Goal: Task Accomplishment & Management: Use online tool/utility

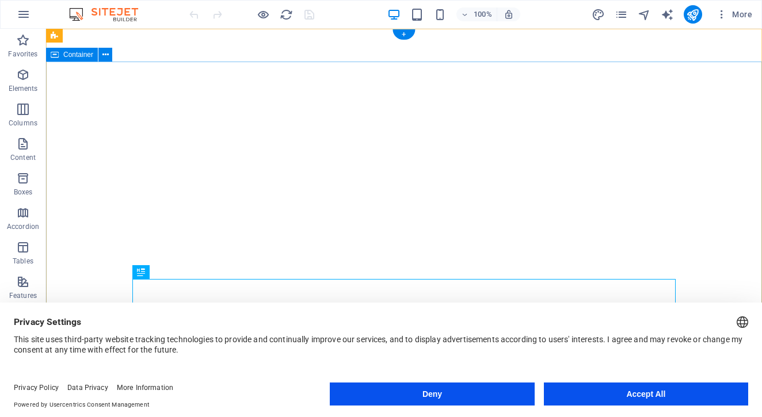
click at [455, 389] on button "Deny" at bounding box center [432, 394] width 204 height 23
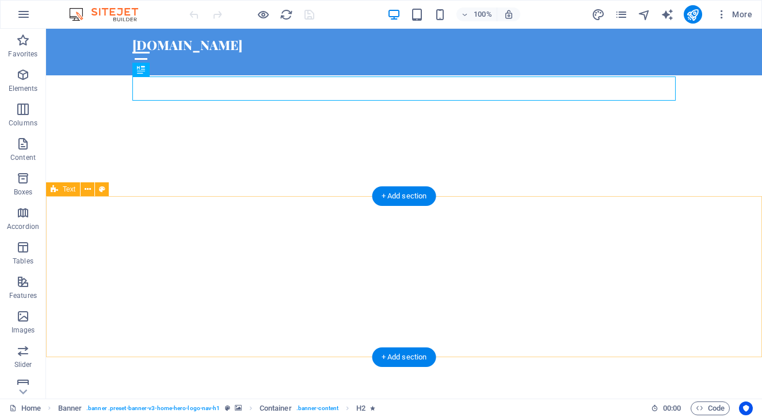
scroll to position [203, 0]
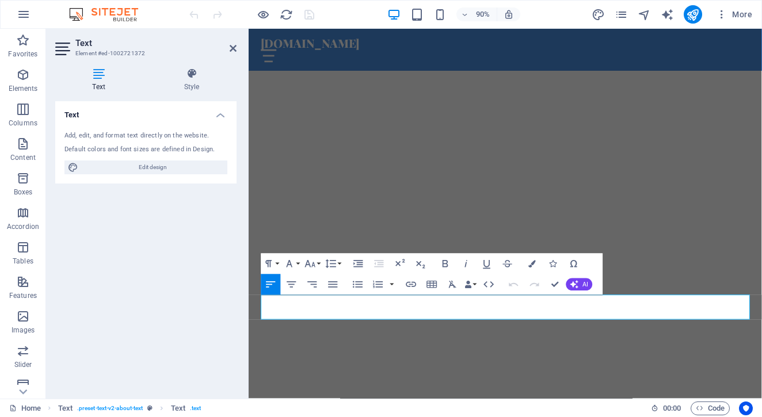
click at [217, 287] on div "Text Add, edit, and format text directly on the website. Default colors and fon…" at bounding box center [145, 245] width 181 height 288
click at [205, 81] on h4 "Style" at bounding box center [192, 80] width 90 height 24
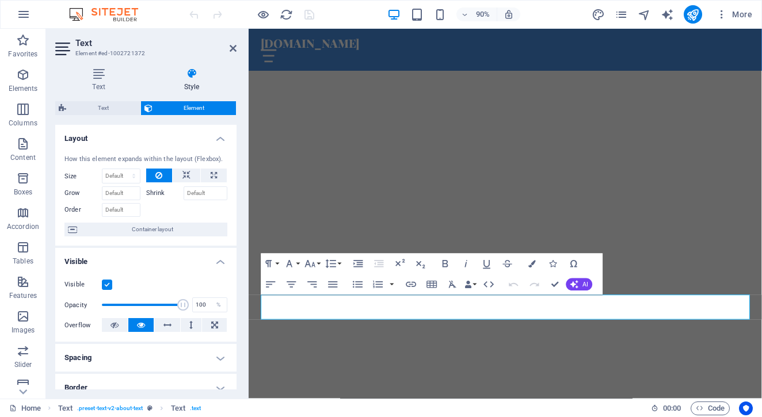
scroll to position [45, 0]
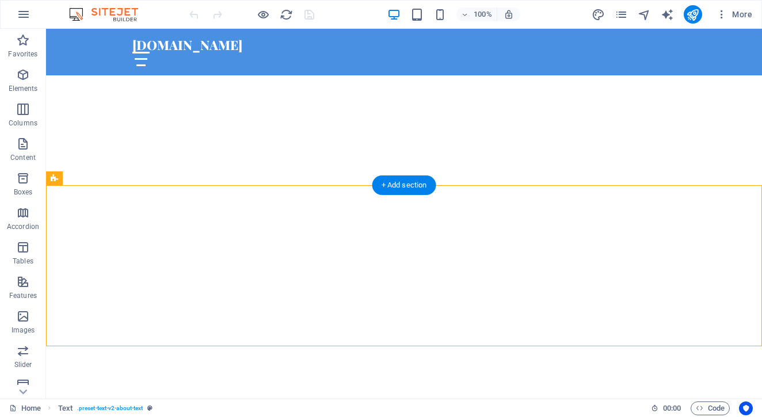
scroll to position [0, 0]
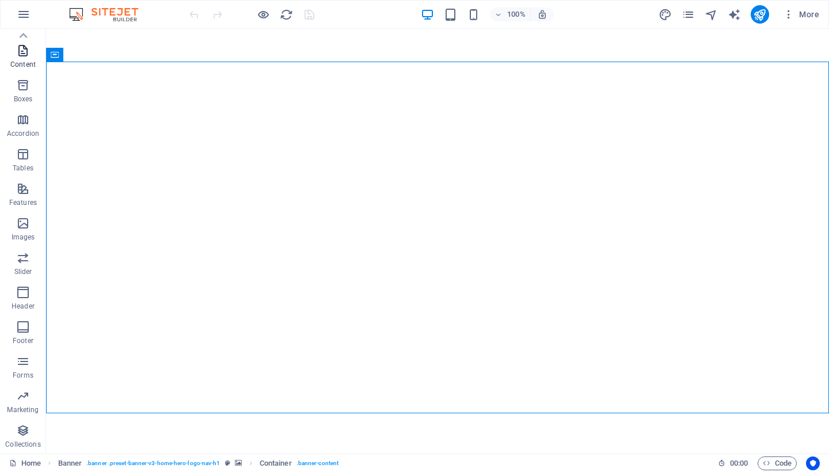
click at [26, 54] on icon "button" at bounding box center [23, 51] width 14 height 14
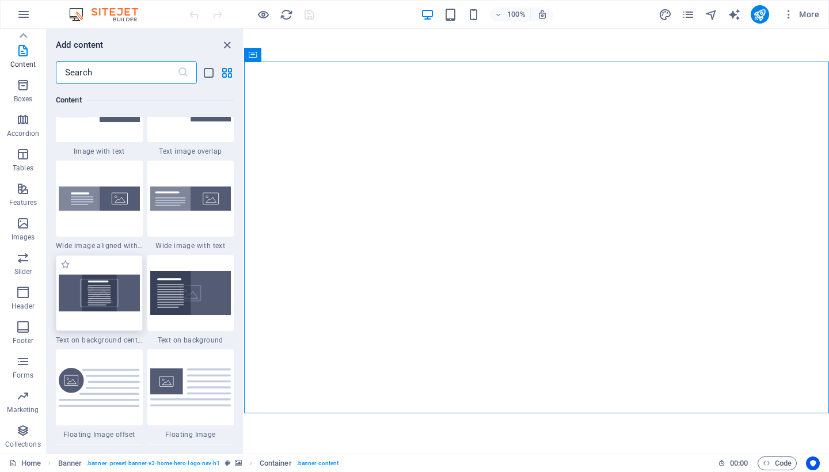
scroll to position [2283, 0]
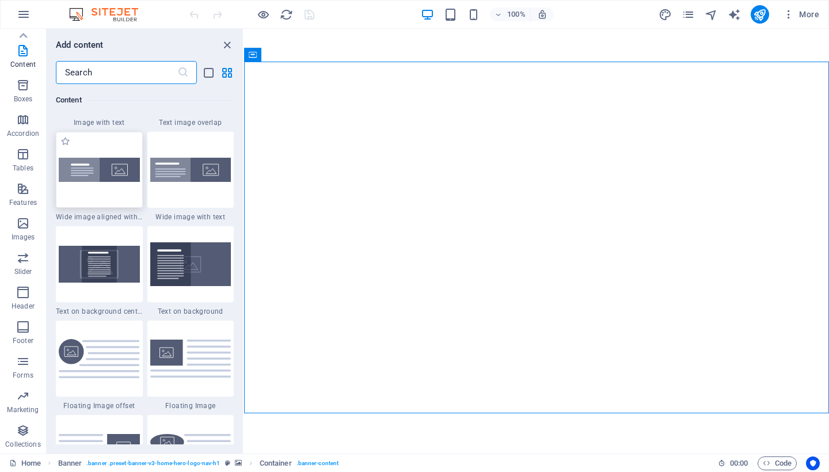
click at [116, 189] on div at bounding box center [99, 170] width 87 height 76
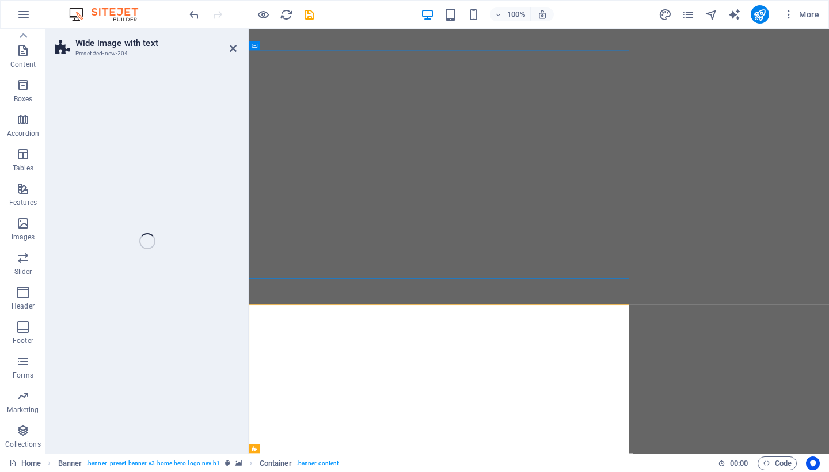
scroll to position [332, 0]
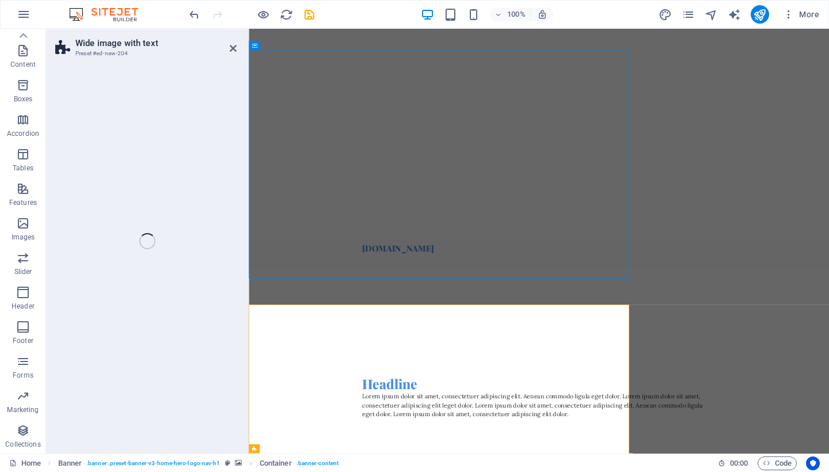
select select "%"
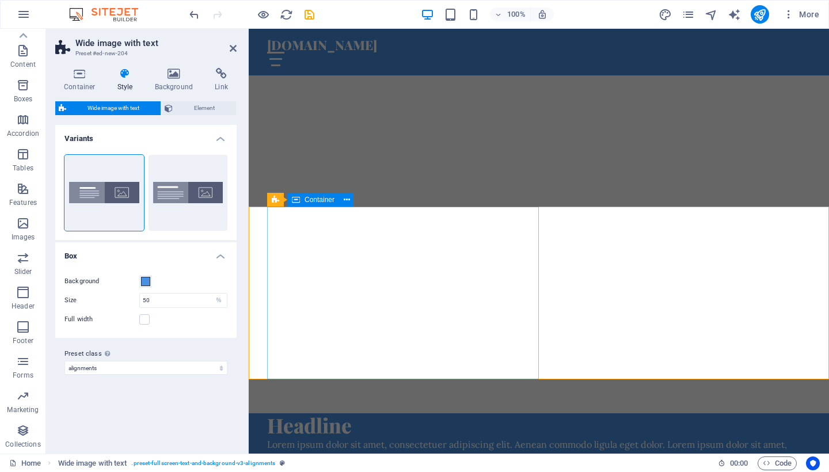
scroll to position [247, 0]
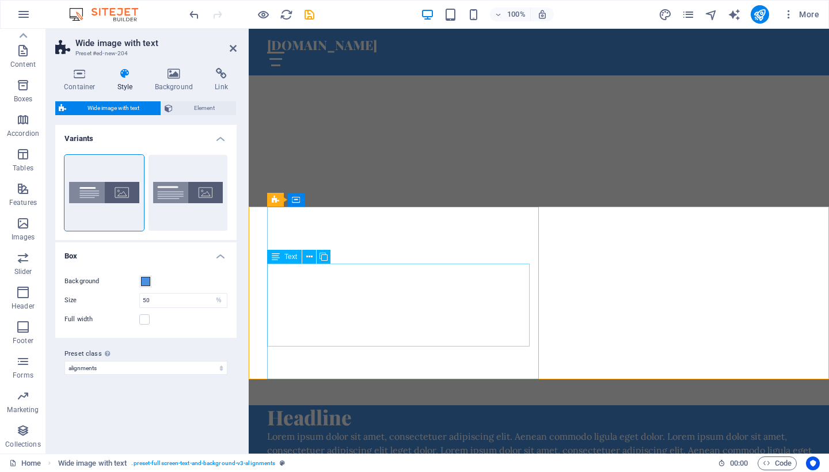
click at [357, 417] on div "Lorem ipsum dolor sit amet, consectetuer adipiscing elit. Aenean commodo ligula…" at bounding box center [543, 450] width 553 height 41
click at [227, 50] on header "Wide image with text Preset #ed-new-204" at bounding box center [145, 44] width 181 height 30
click at [233, 47] on icon at bounding box center [233, 48] width 7 height 9
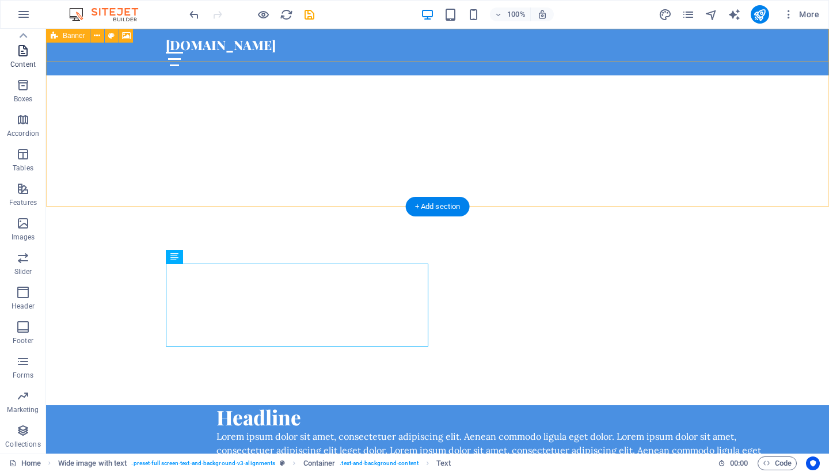
click at [26, 54] on icon "button" at bounding box center [23, 51] width 14 height 14
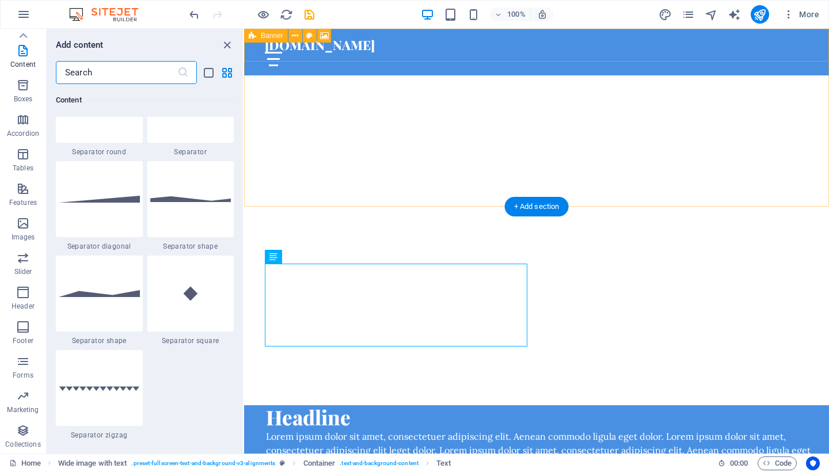
scroll to position [2822, 0]
click at [23, 98] on p "Boxes" at bounding box center [23, 98] width 19 height 9
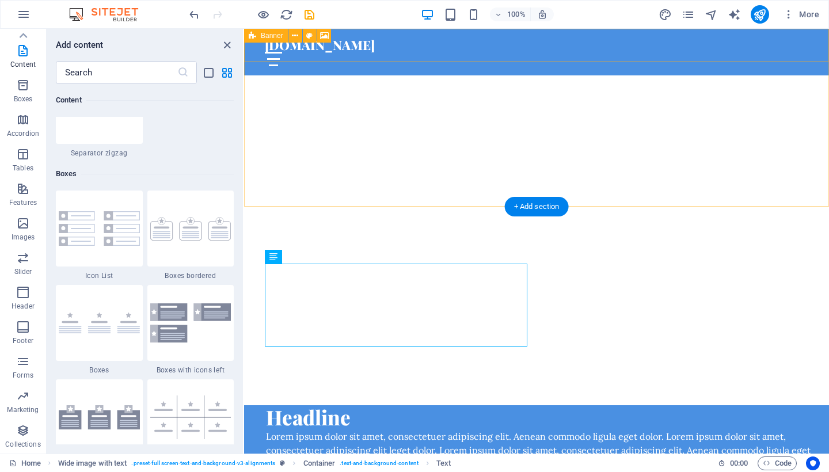
scroll to position [3100, 0]
click at [184, 241] on img at bounding box center [190, 231] width 81 height 24
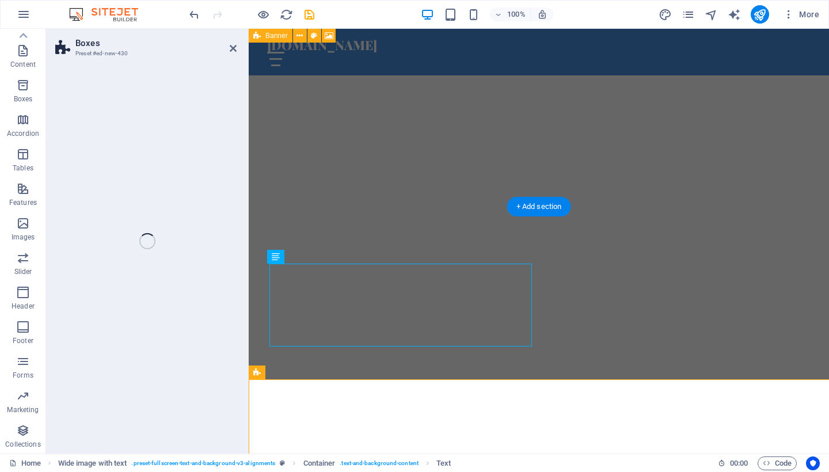
select select "rem"
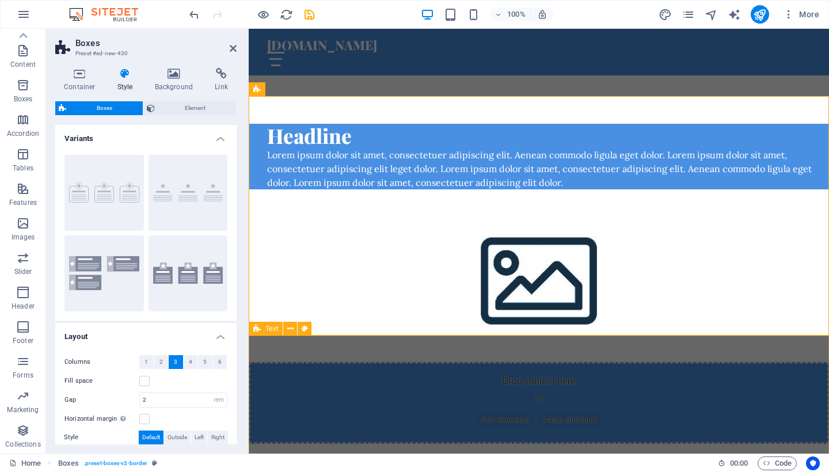
scroll to position [526, 0]
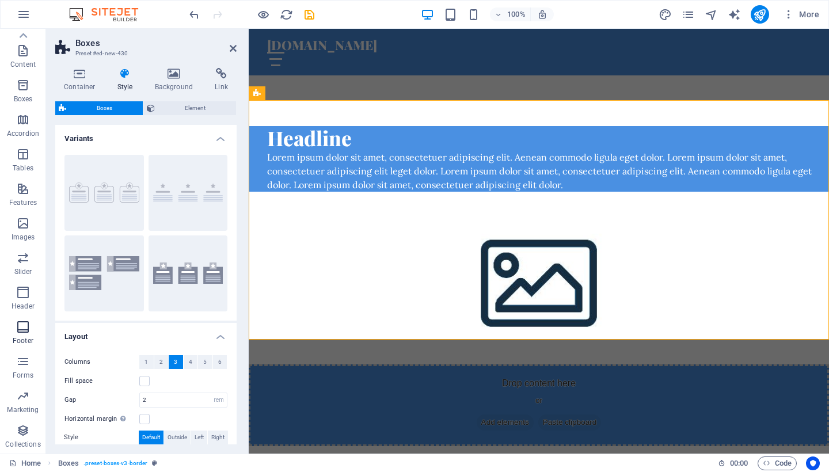
click at [22, 337] on p "Footer" at bounding box center [23, 340] width 21 height 9
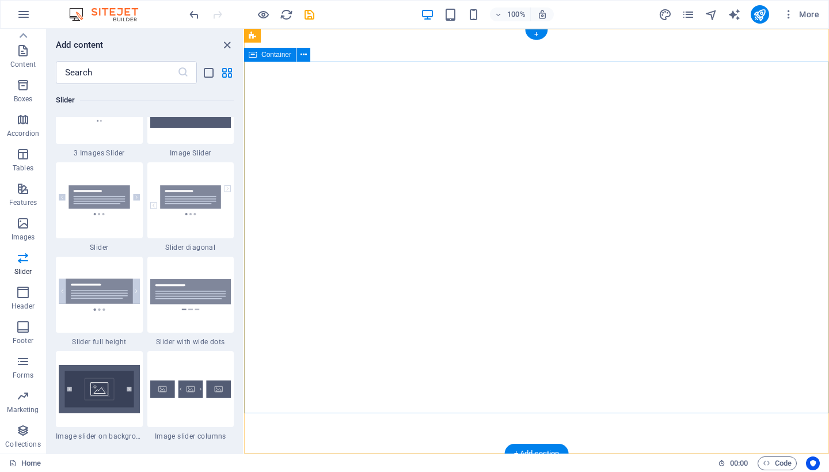
scroll to position [0, 0]
click at [29, 372] on p "Forms" at bounding box center [23, 375] width 21 height 9
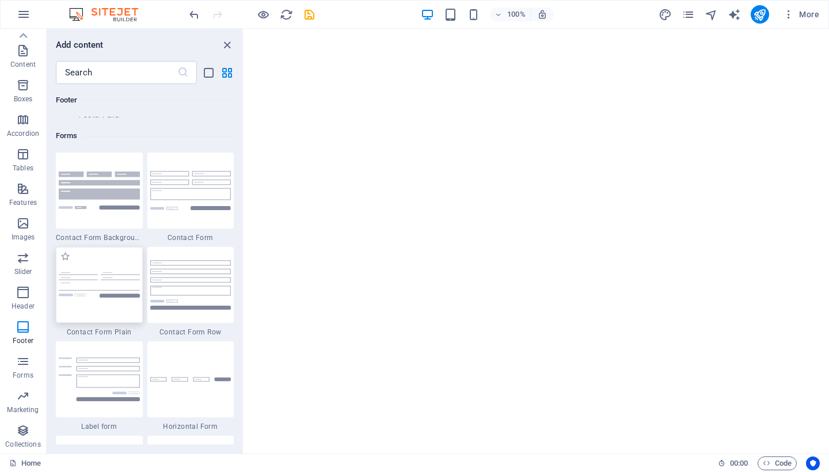
scroll to position [8354, 0]
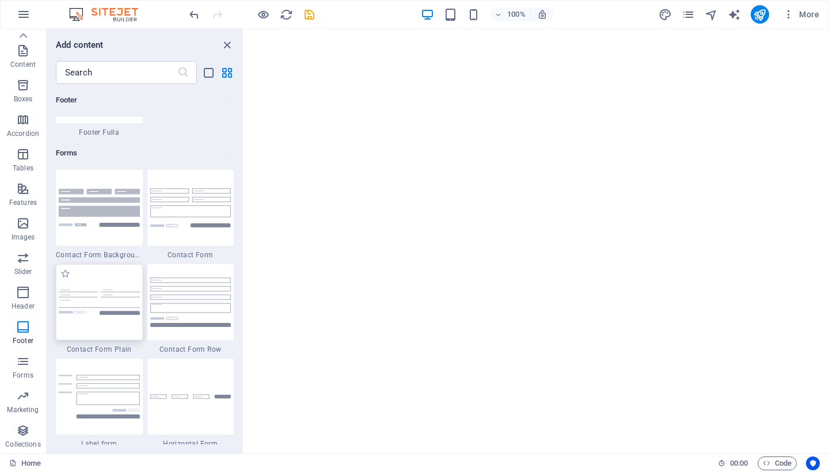
click at [113, 305] on img at bounding box center [99, 303] width 81 height 26
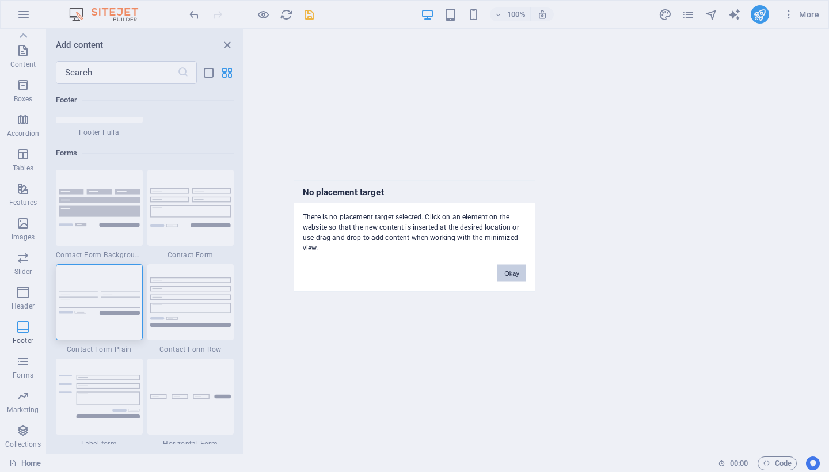
click at [508, 268] on button "Okay" at bounding box center [512, 273] width 29 height 17
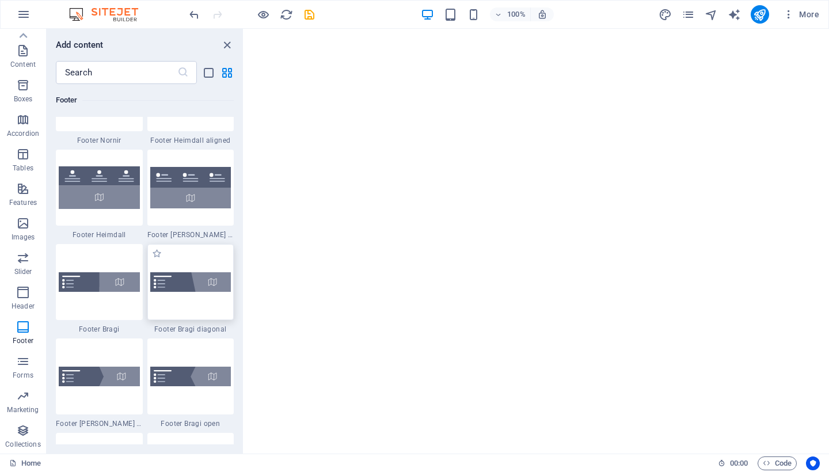
scroll to position [7779, 0]
click at [188, 184] on img at bounding box center [190, 188] width 81 height 41
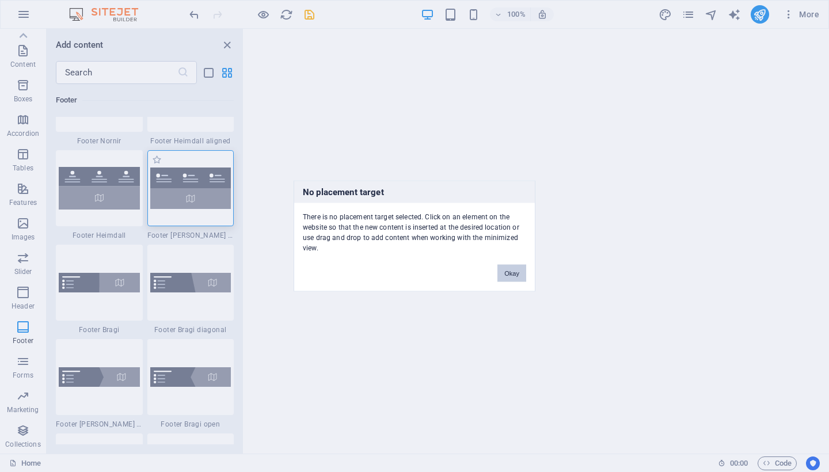
scroll to position [7665, 0]
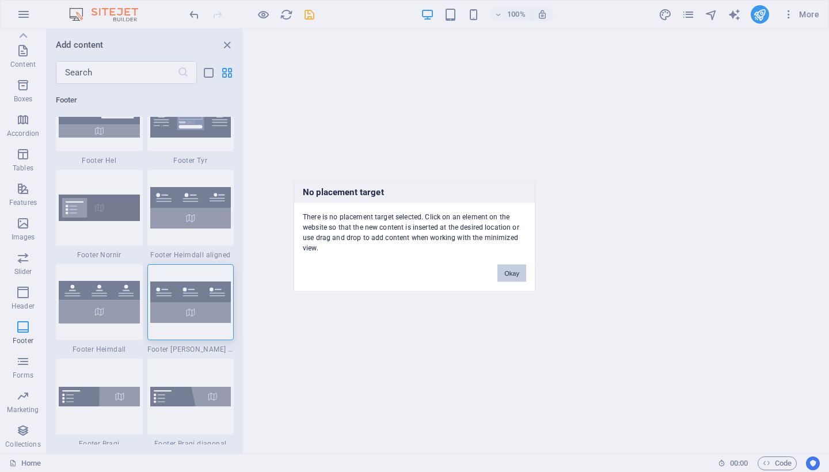
click at [521, 271] on button "Okay" at bounding box center [512, 273] width 29 height 17
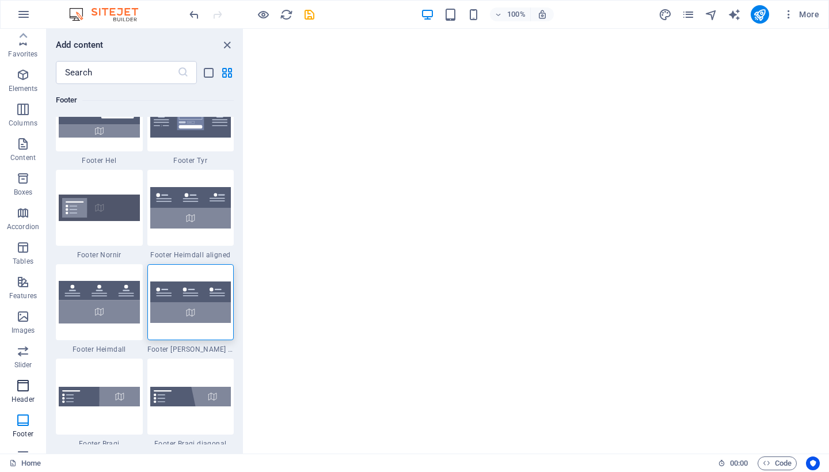
scroll to position [0, 0]
click at [20, 15] on icon "button" at bounding box center [24, 14] width 14 height 14
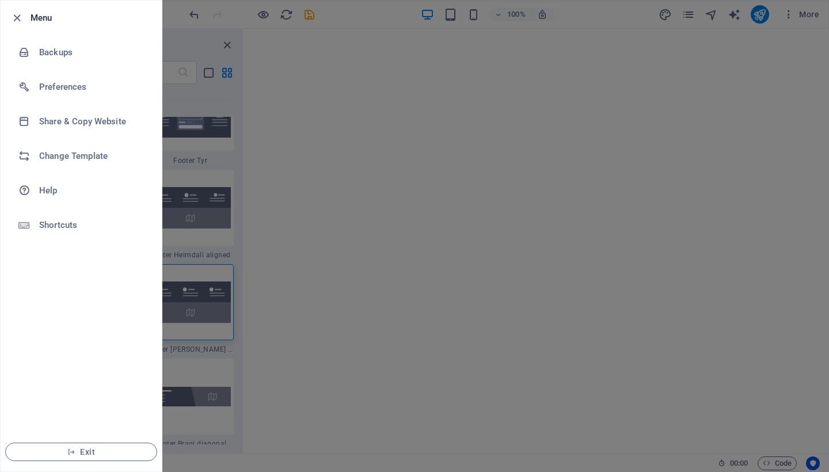
click at [190, 111] on div at bounding box center [414, 236] width 829 height 472
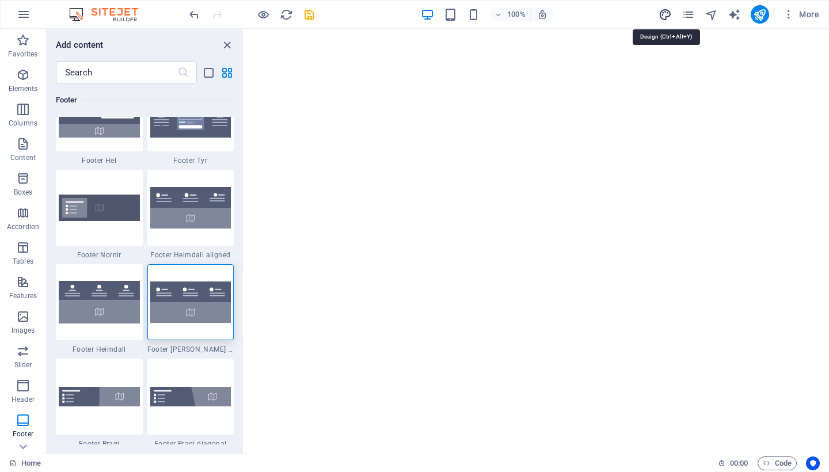
click at [667, 17] on icon "design" at bounding box center [665, 14] width 13 height 13
select select "rem"
select select "200"
select select "px"
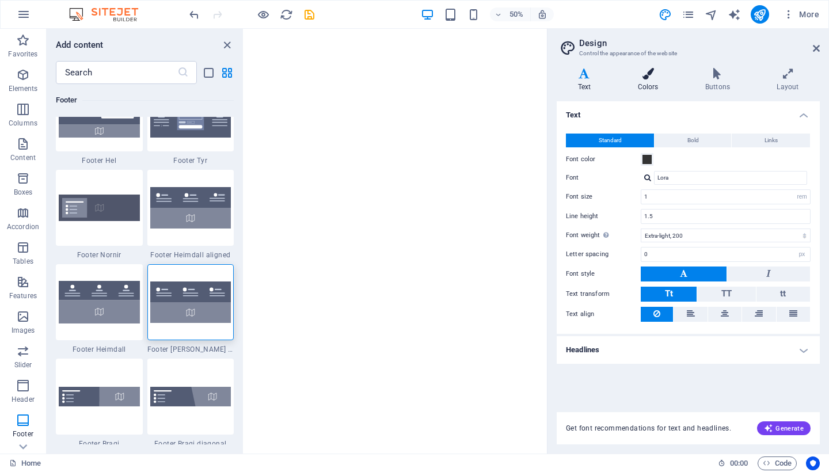
click at [653, 79] on h4 "Colors" at bounding box center [650, 80] width 67 height 24
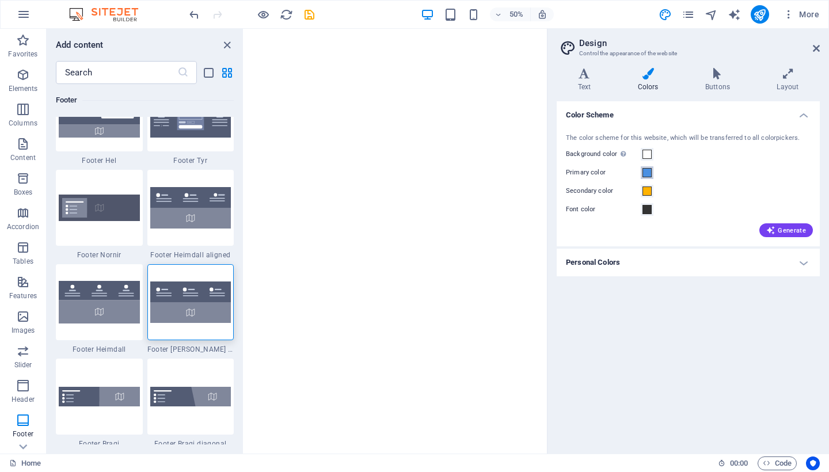
click at [651, 176] on span at bounding box center [647, 172] width 9 height 9
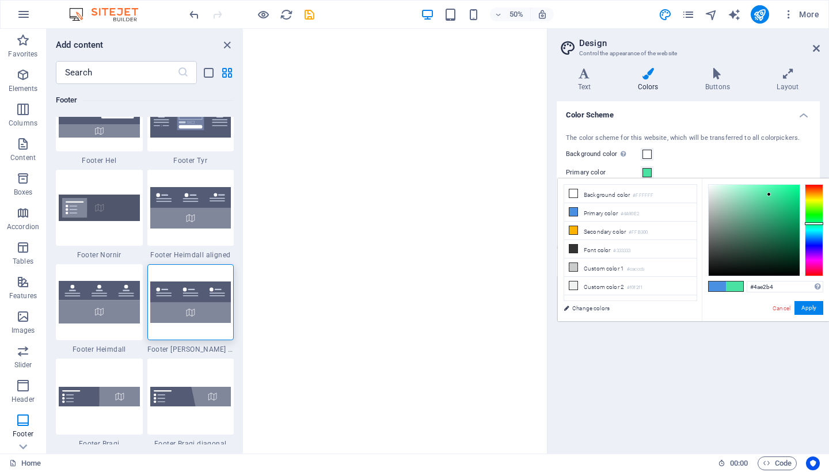
drag, startPoint x: 815, startPoint y: 238, endPoint x: 815, endPoint y: 225, distance: 13.2
click at [762, 225] on div at bounding box center [814, 223] width 18 height 3
type input "#beeadd"
drag, startPoint x: 763, startPoint y: 193, endPoint x: 726, endPoint y: 192, distance: 37.4
click at [726, 192] on div at bounding box center [754, 230] width 91 height 91
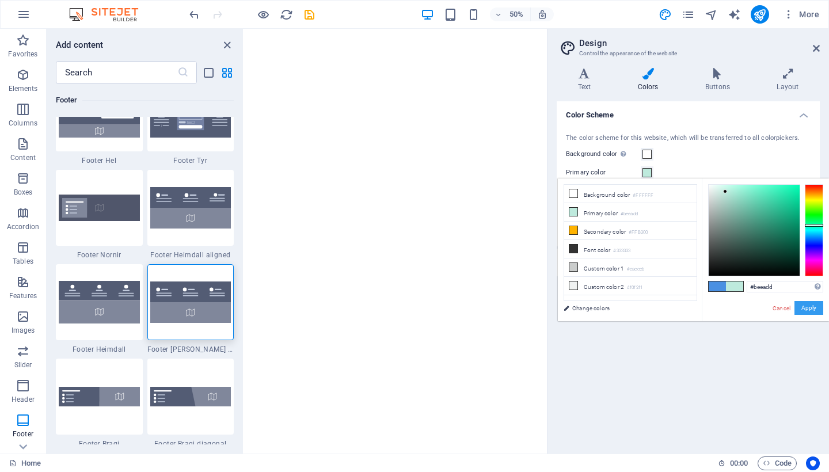
click at [762, 307] on button "Apply" at bounding box center [809, 308] width 29 height 14
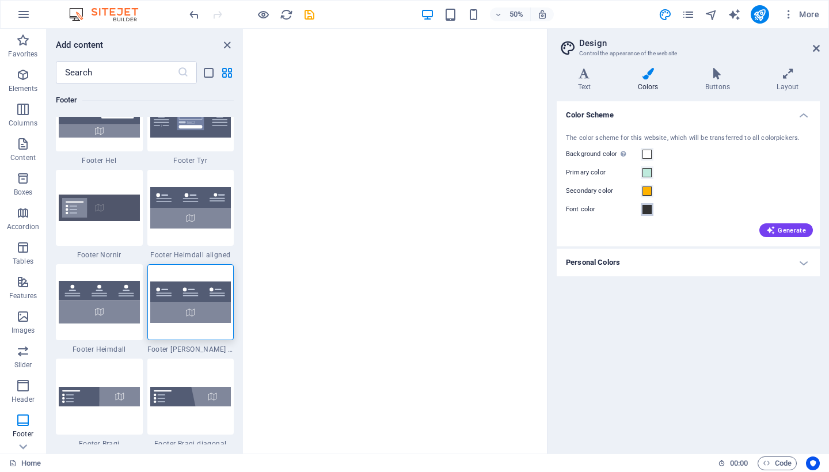
click at [646, 209] on span at bounding box center [647, 209] width 9 height 9
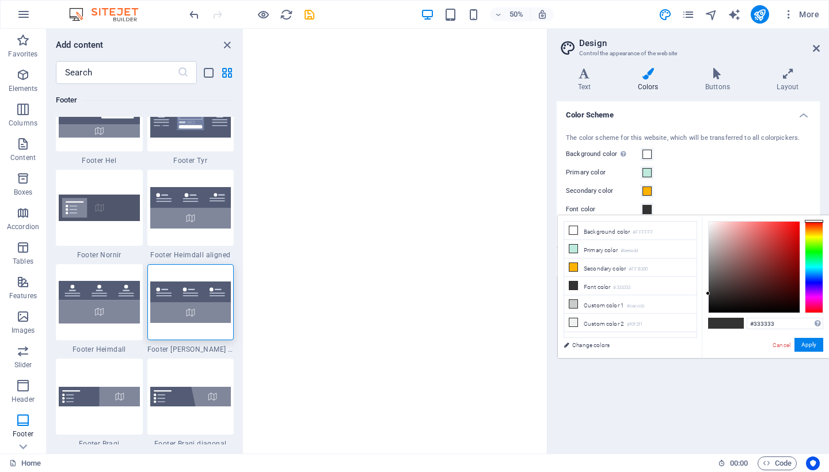
click at [680, 158] on div "Background color Only visible if it is not covered by other backgrounds." at bounding box center [688, 154] width 245 height 14
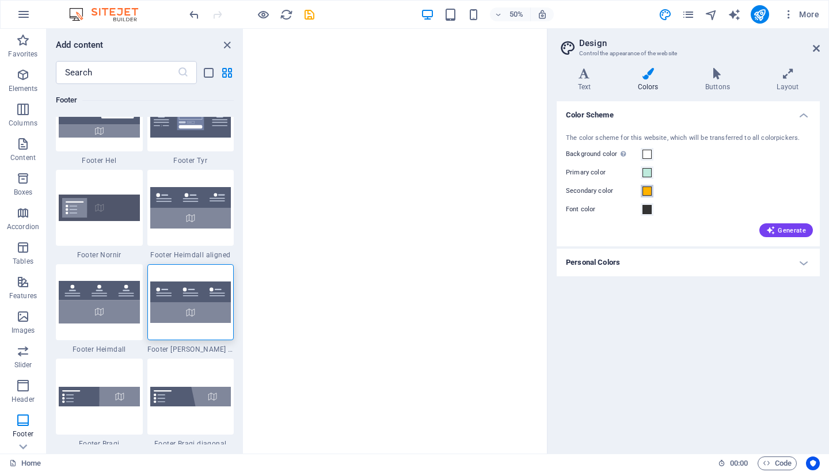
click at [644, 188] on span at bounding box center [647, 191] width 9 height 9
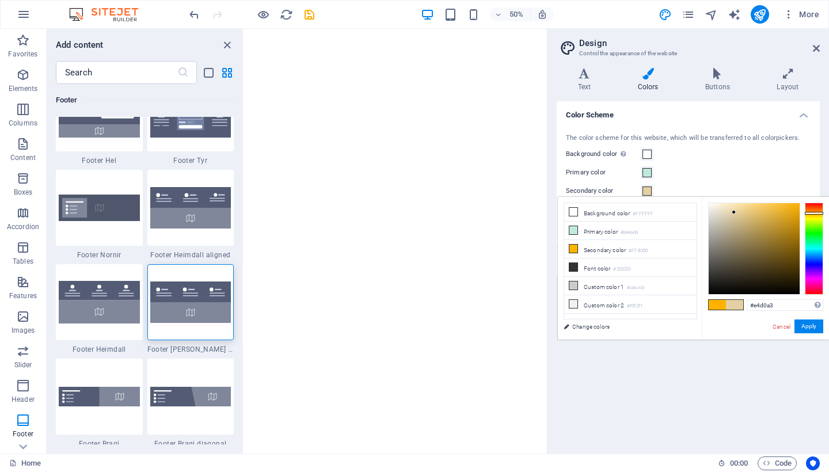
type input "#e5d2a4"
drag, startPoint x: 719, startPoint y: 250, endPoint x: 734, endPoint y: 212, distance: 40.8
click at [734, 212] on div at bounding box center [754, 248] width 91 height 91
click at [762, 329] on button "Apply" at bounding box center [809, 327] width 29 height 14
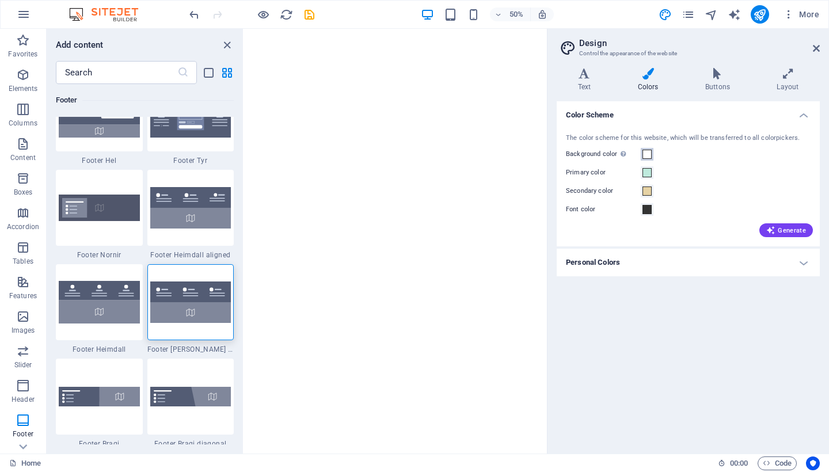
click at [650, 153] on span at bounding box center [647, 154] width 9 height 9
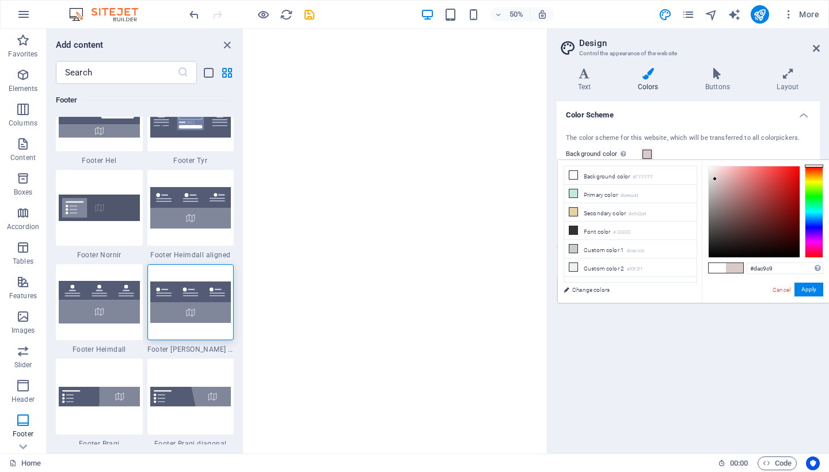
type input "#d8c8c8"
drag, startPoint x: 739, startPoint y: 180, endPoint x: 715, endPoint y: 180, distance: 23.6
click at [715, 180] on div at bounding box center [754, 211] width 91 height 91
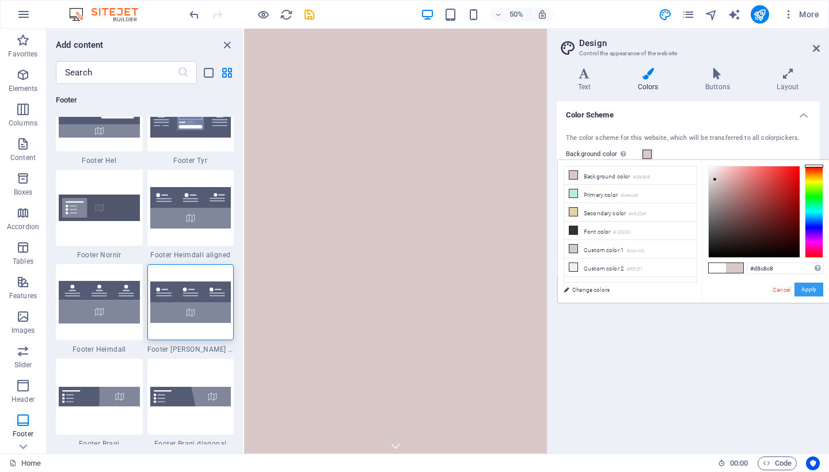
click at [762, 287] on button "Apply" at bounding box center [809, 290] width 29 height 14
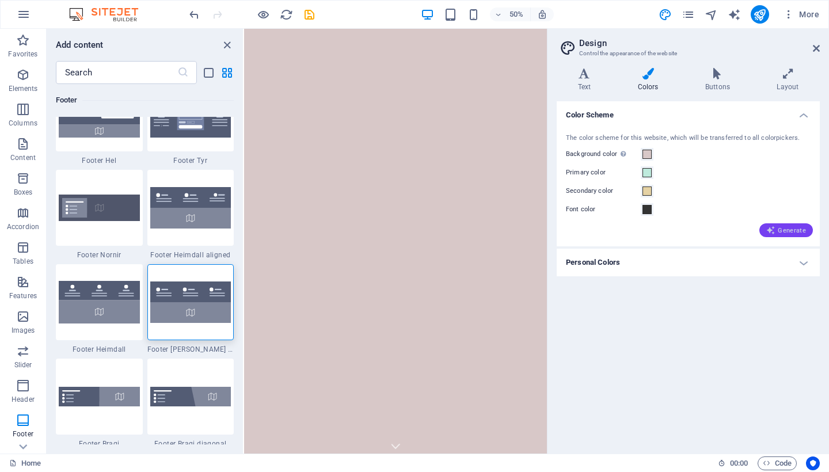
click at [762, 232] on span "Generate" at bounding box center [786, 230] width 40 height 9
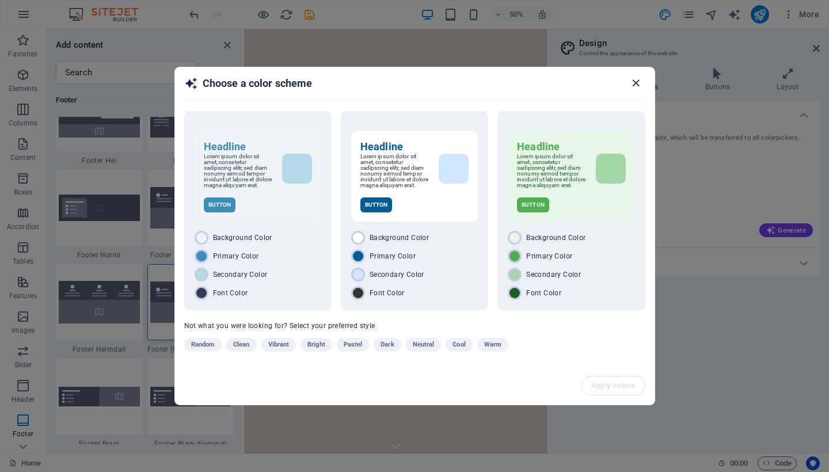
click at [639, 78] on icon "button" at bounding box center [635, 83] width 13 height 13
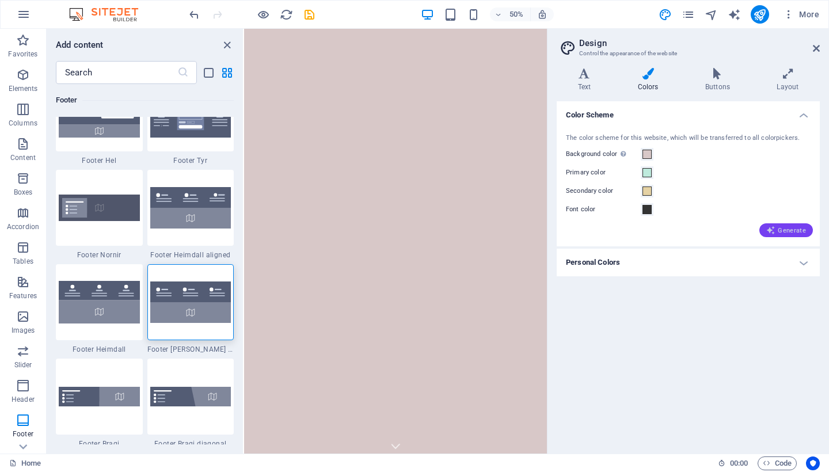
click at [762, 230] on span "Generate" at bounding box center [786, 230] width 40 height 9
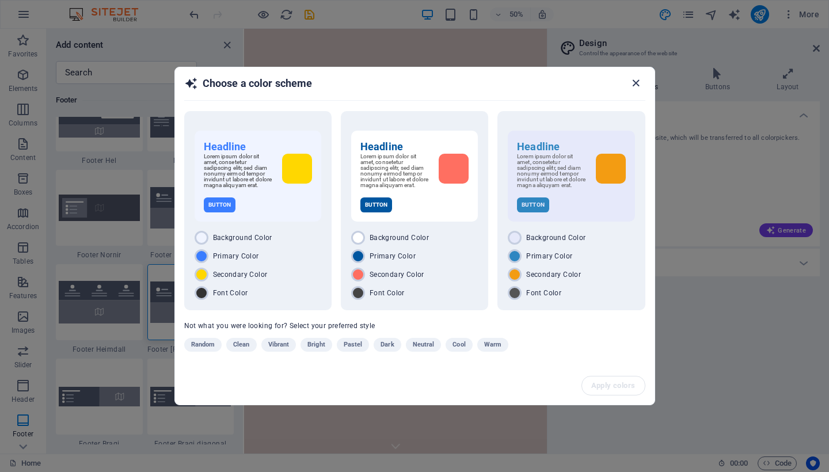
click at [638, 81] on icon "button" at bounding box center [635, 83] width 13 height 13
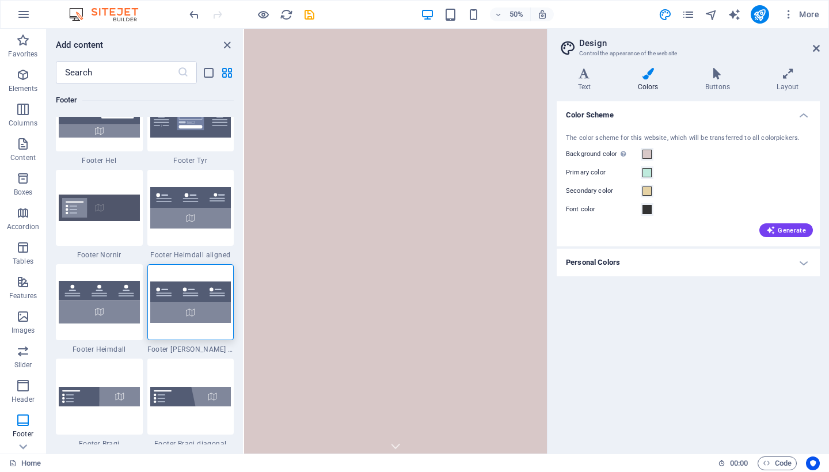
click at [723, 304] on div "Color Scheme The color scheme for this website, which will be transferred to al…" at bounding box center [688, 272] width 263 height 343
click at [722, 75] on icon at bounding box center [717, 74] width 67 height 12
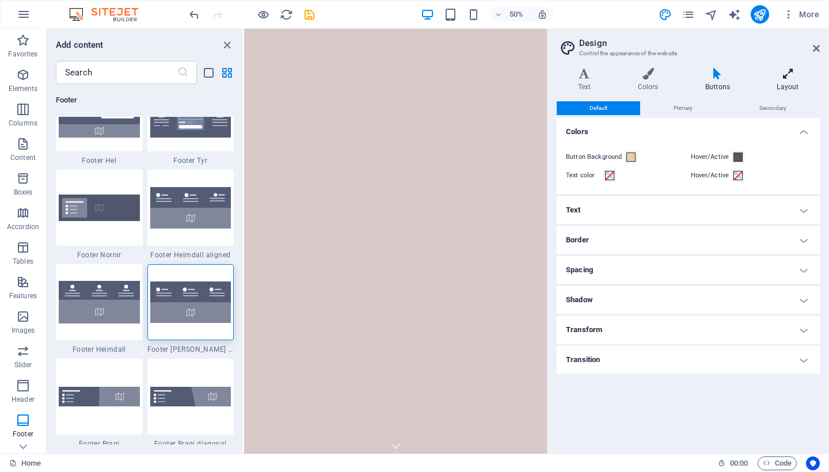
click at [762, 84] on h4 "Layout" at bounding box center [788, 80] width 64 height 24
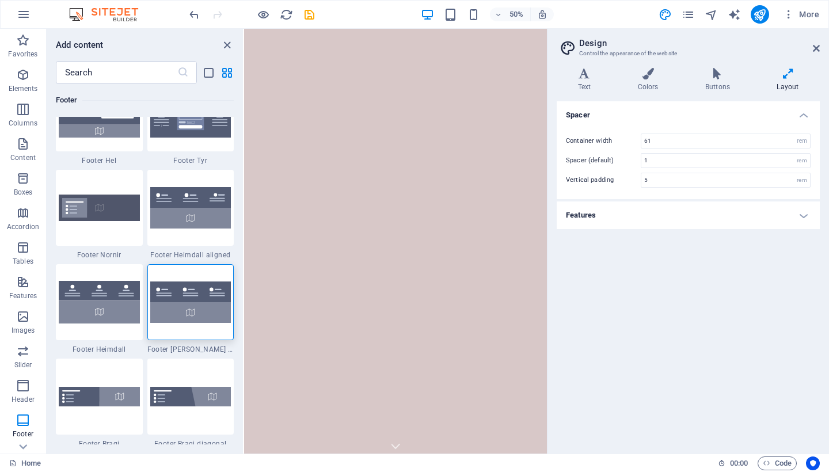
click at [760, 359] on div "Spacer Container width 61 rem px Spacer (default) 1 rem Vertical padding 5 rem …" at bounding box center [688, 272] width 263 height 343
click at [693, 16] on icon "pages" at bounding box center [688, 14] width 13 height 13
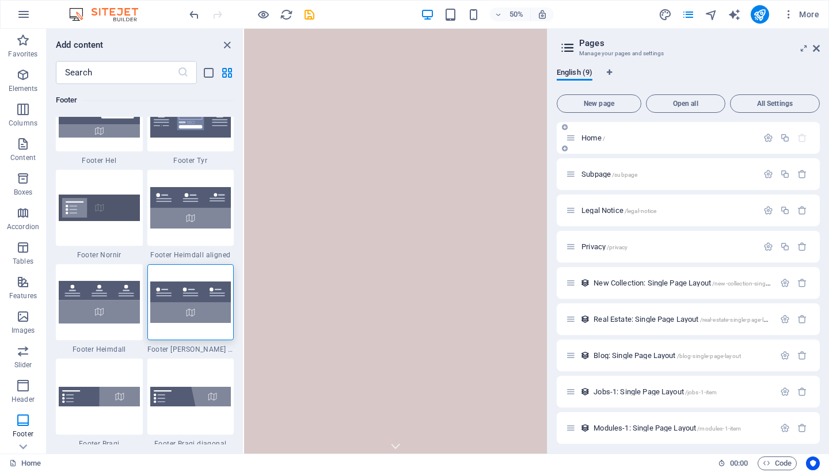
click at [671, 144] on div "Home /" at bounding box center [662, 137] width 192 height 13
click at [597, 136] on span "Home /" at bounding box center [594, 138] width 24 height 9
click at [32, 83] on span "Elements" at bounding box center [23, 82] width 46 height 28
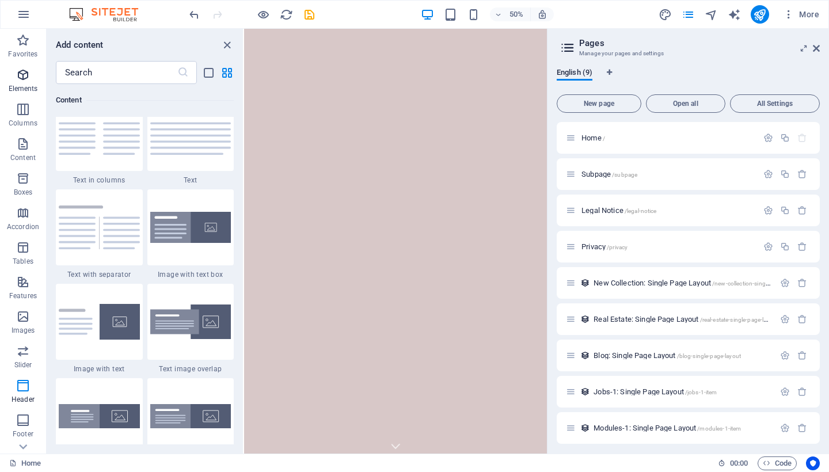
scroll to position [123, 0]
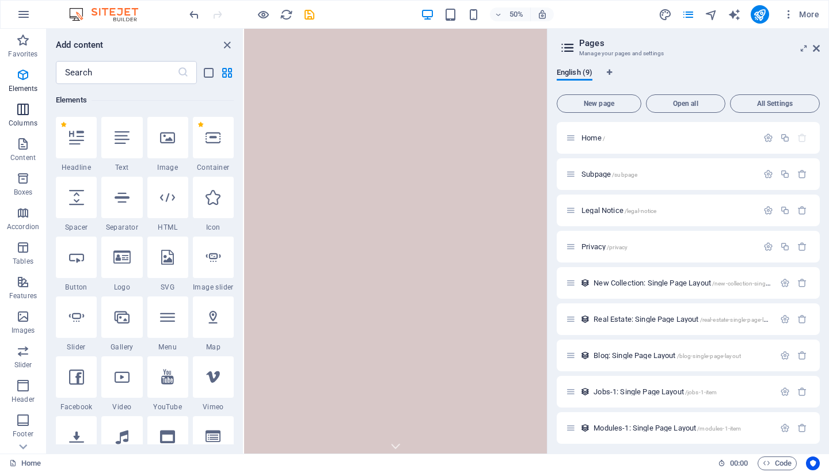
click at [26, 105] on icon "button" at bounding box center [23, 109] width 14 height 14
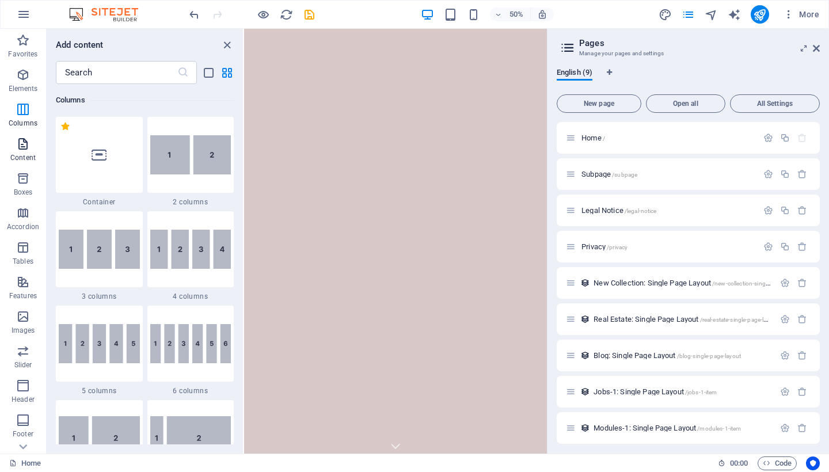
click at [27, 149] on icon "button" at bounding box center [23, 144] width 14 height 14
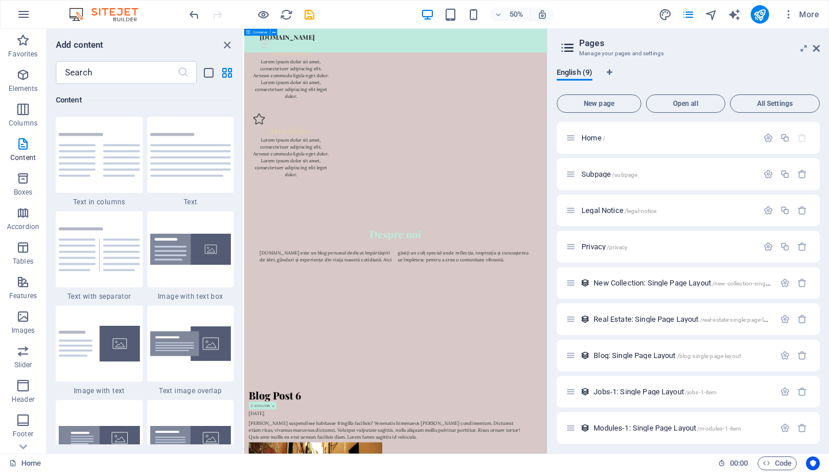
scroll to position [1564, 0]
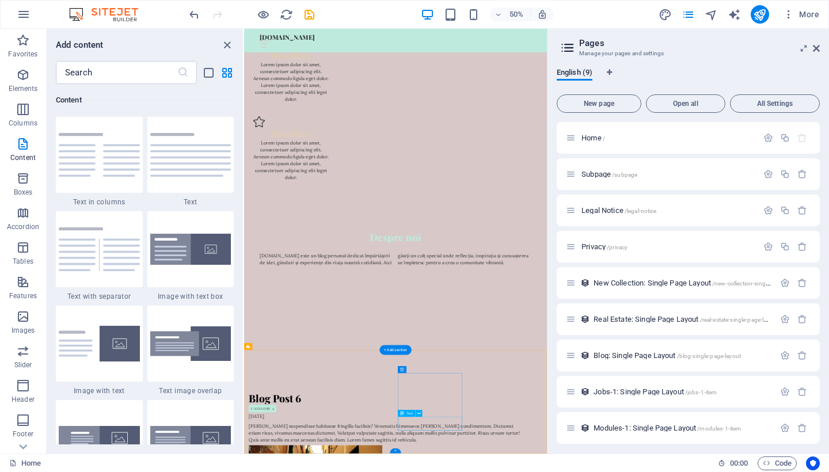
click at [412, 414] on span "Text" at bounding box center [410, 413] width 6 height 3
drag, startPoint x: 646, startPoint y: 850, endPoint x: 579, endPoint y: 734, distance: 134.1
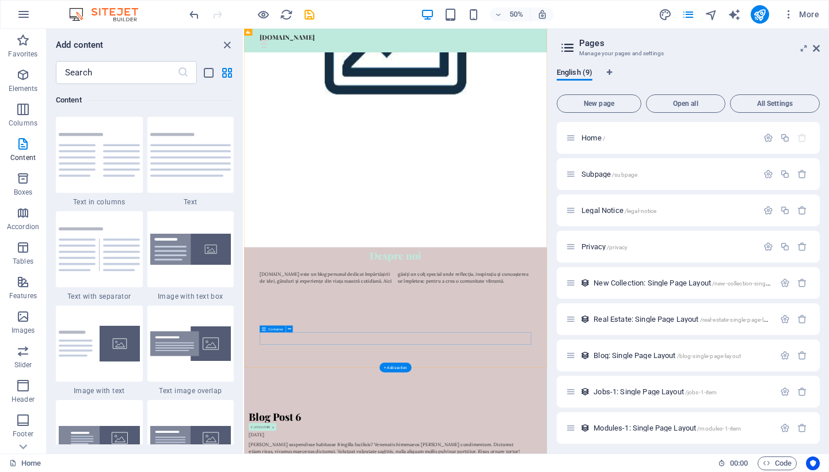
scroll to position [1526, 0]
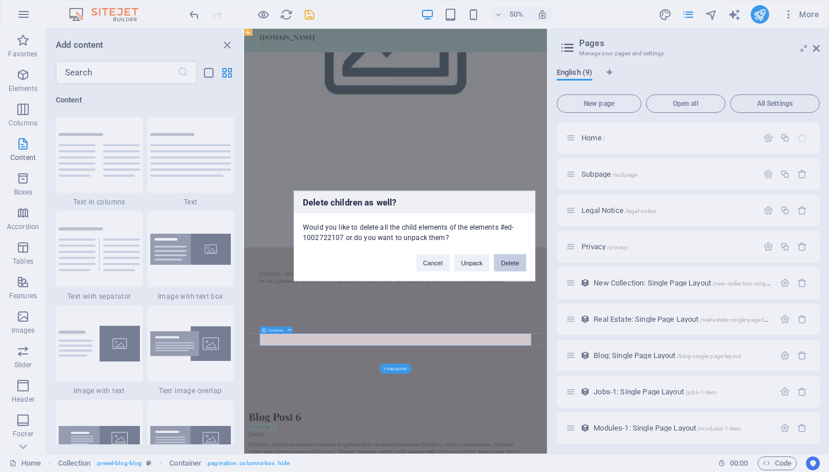
click at [498, 265] on button "Delete" at bounding box center [510, 263] width 32 height 17
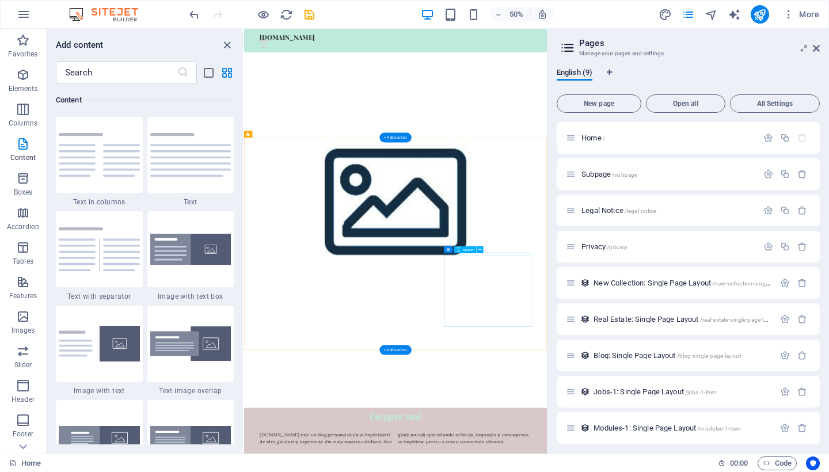
scroll to position [1171, 0]
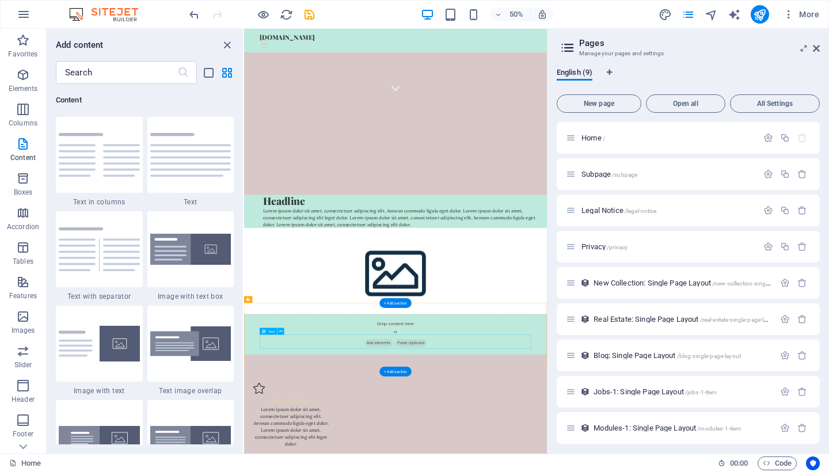
scroll to position [713, 0]
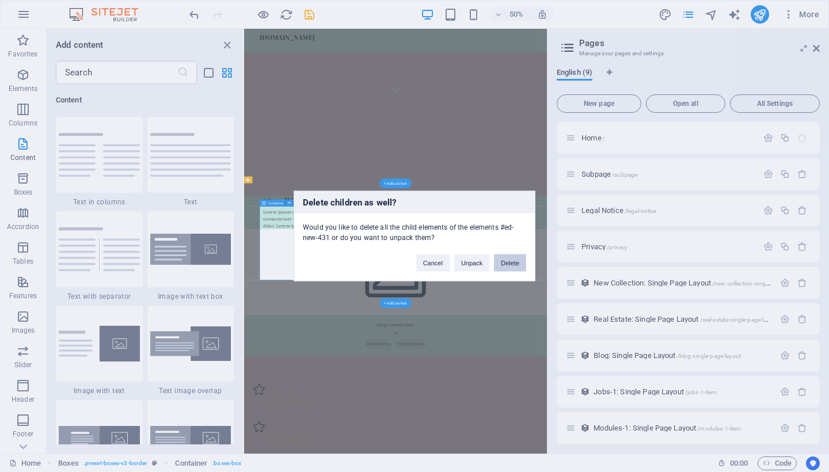
click at [510, 259] on button "Delete" at bounding box center [510, 263] width 32 height 17
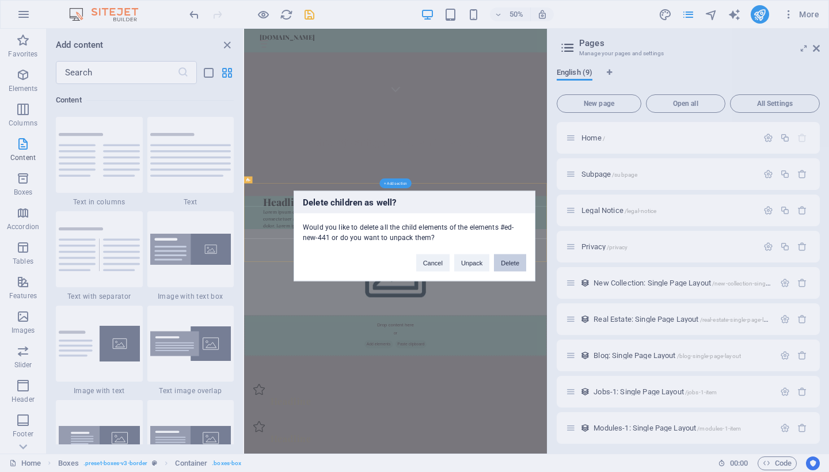
drag, startPoint x: 504, startPoint y: 258, endPoint x: 519, endPoint y: 458, distance: 201.0
click at [504, 258] on button "Delete" at bounding box center [510, 263] width 32 height 17
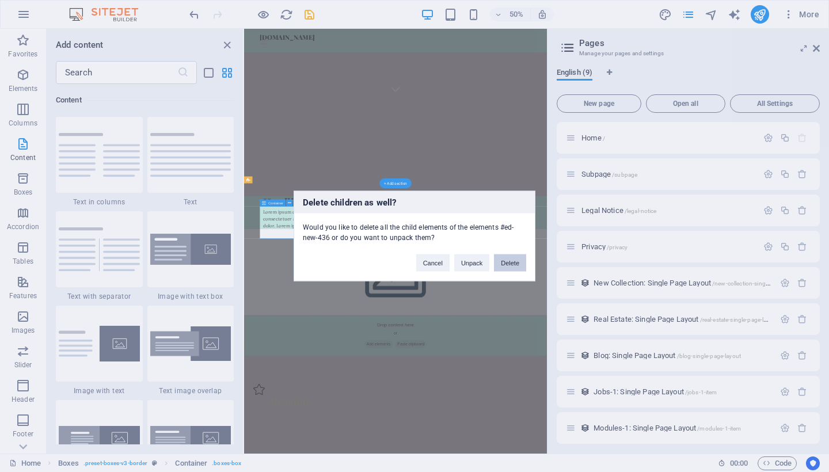
drag, startPoint x: 502, startPoint y: 260, endPoint x: 515, endPoint y: 462, distance: 202.5
click at [502, 260] on button "Delete" at bounding box center [510, 263] width 32 height 17
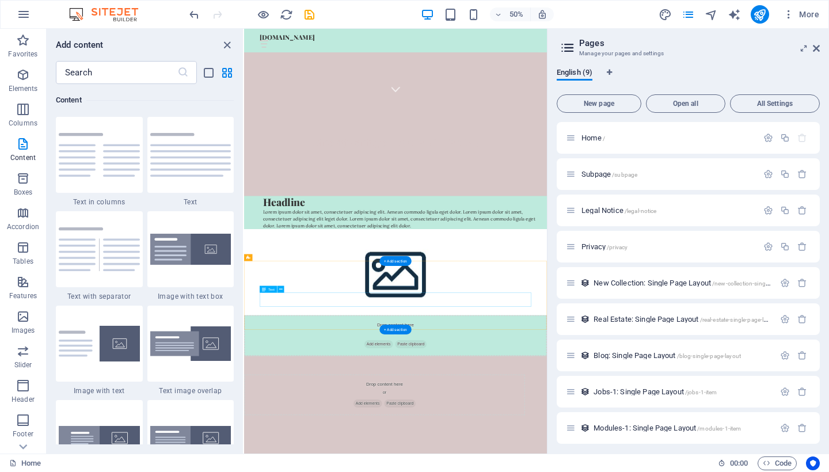
click at [402, 263] on div "+ Add section" at bounding box center [395, 261] width 32 height 10
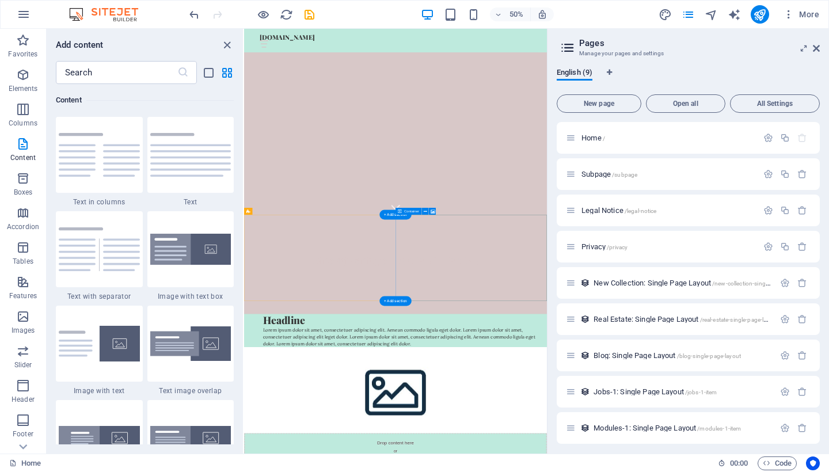
scroll to position [475, 0]
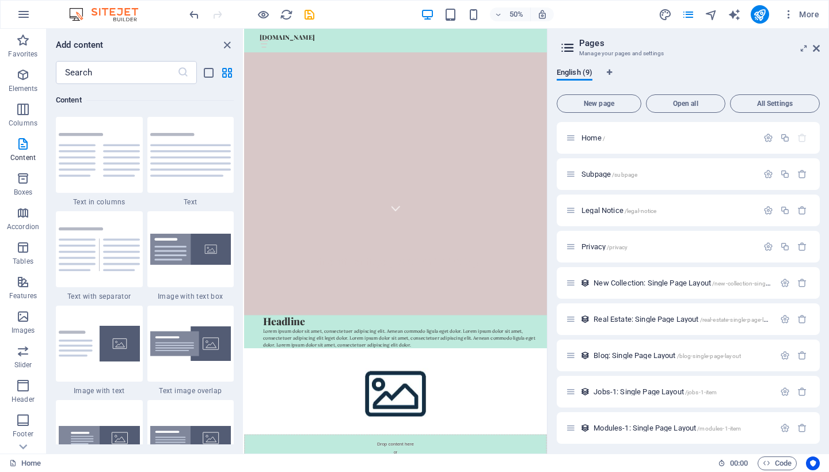
click at [762, 52] on aside "Pages Manage your pages and settings English (9) New page Open all All Settings…" at bounding box center [688, 241] width 282 height 425
click at [762, 47] on icon at bounding box center [816, 48] width 7 height 9
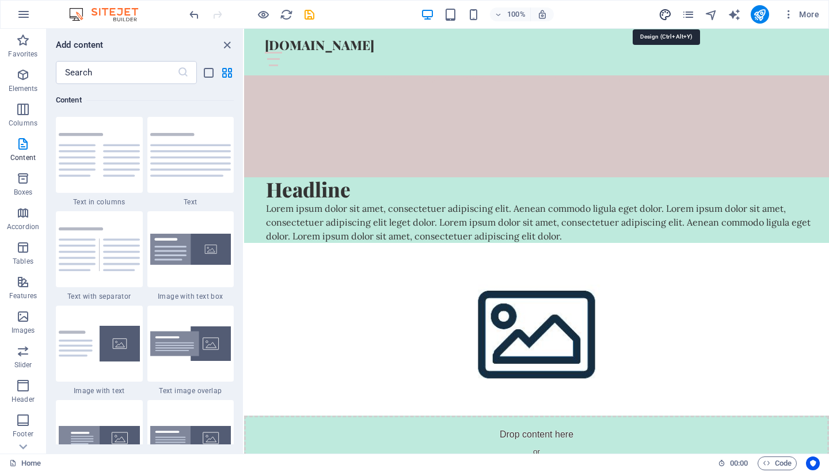
click at [662, 18] on icon "design" at bounding box center [665, 14] width 13 height 13
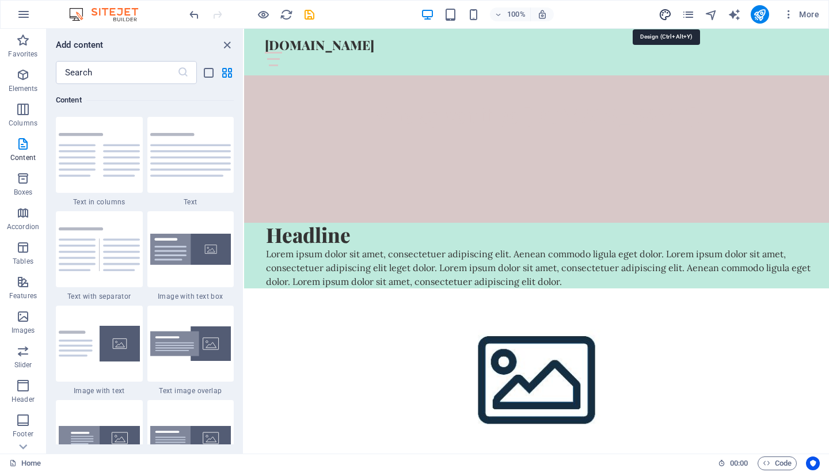
select select "rem"
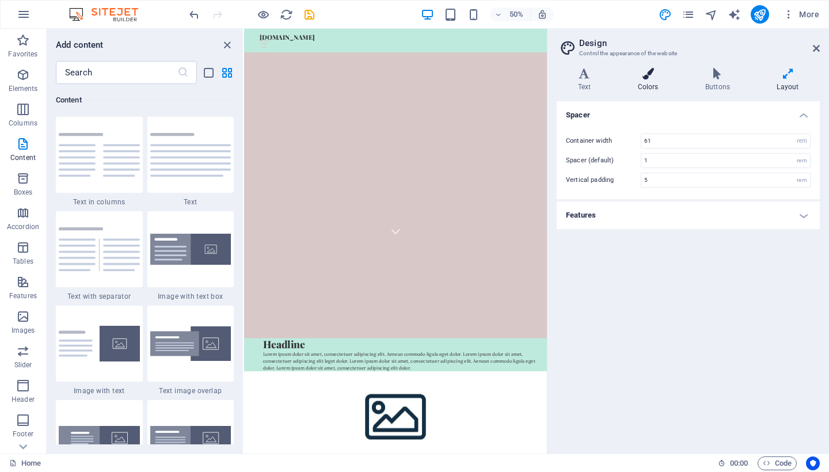
click at [654, 83] on h4 "Colors" at bounding box center [650, 80] width 67 height 24
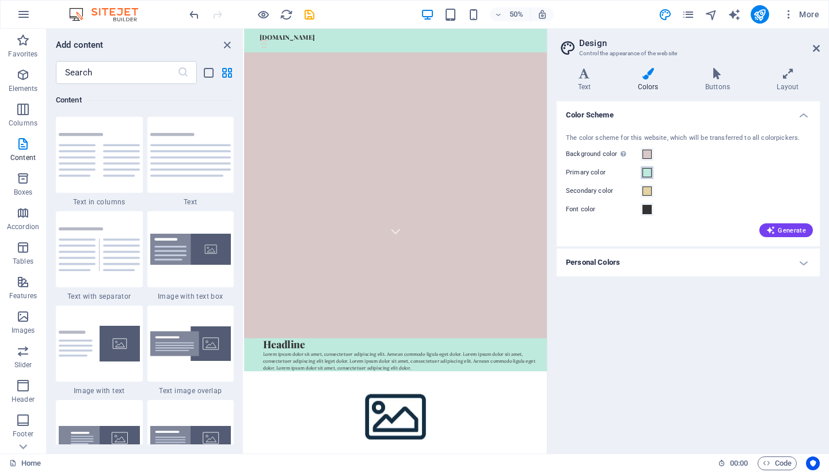
click at [649, 170] on span at bounding box center [647, 172] width 9 height 9
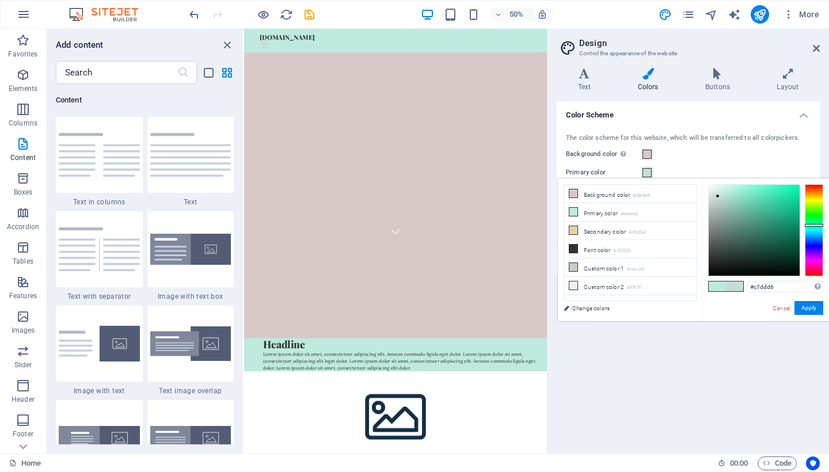
type input "#c8ddd7"
drag, startPoint x: 759, startPoint y: 240, endPoint x: 717, endPoint y: 196, distance: 60.3
click at [717, 196] on div at bounding box center [754, 230] width 91 height 91
click at [762, 306] on button "Apply" at bounding box center [809, 308] width 29 height 14
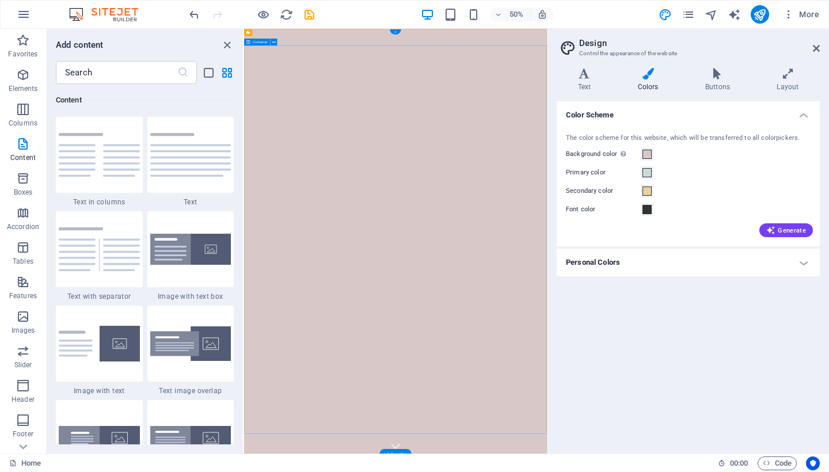
scroll to position [0, 0]
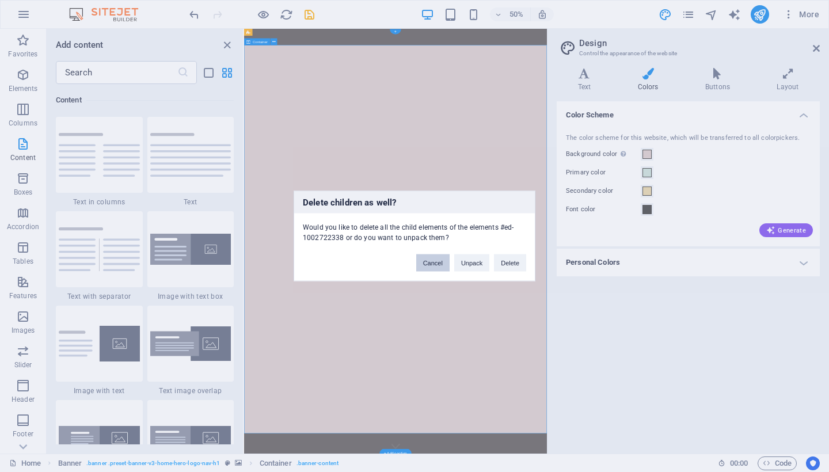
click at [434, 261] on button "Cancel" at bounding box center [432, 263] width 33 height 17
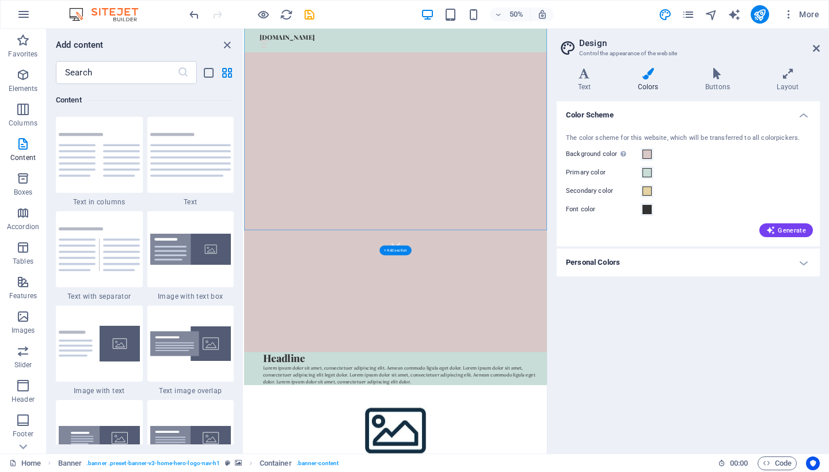
scroll to position [407, 0]
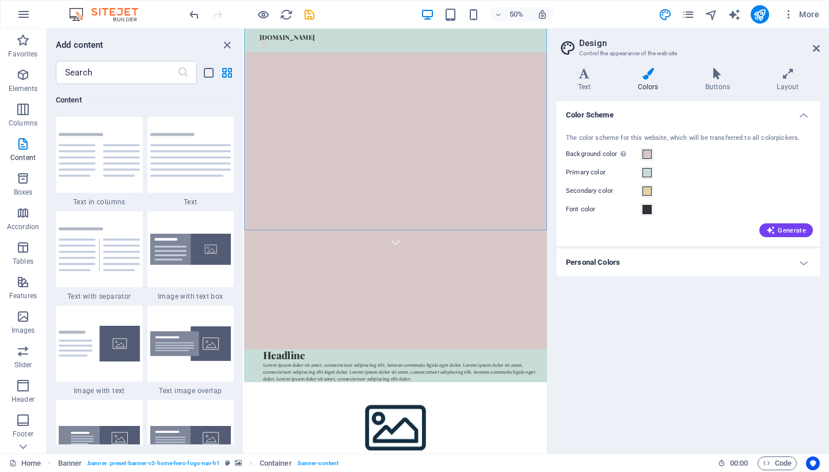
click at [706, 323] on div "Color Scheme The color scheme for this website, which will be transferred to al…" at bounding box center [688, 272] width 263 height 343
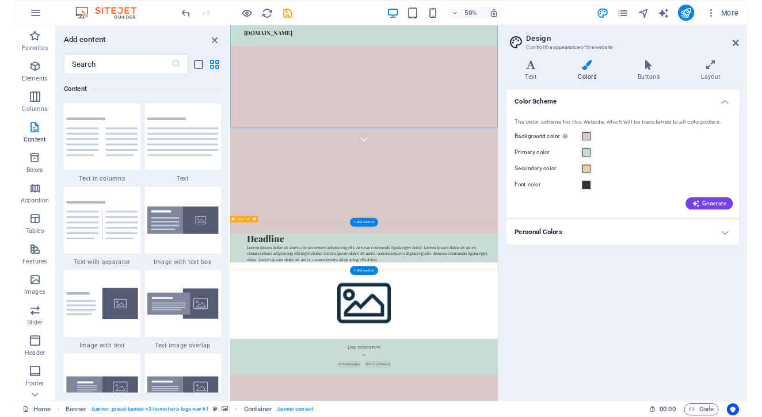
scroll to position [577, 0]
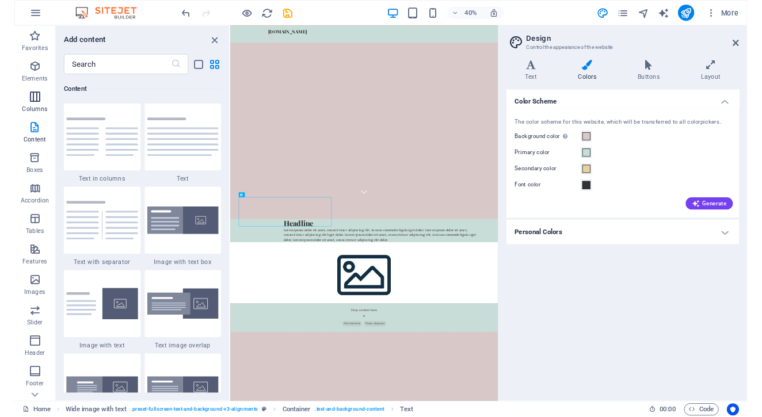
scroll to position [498, 0]
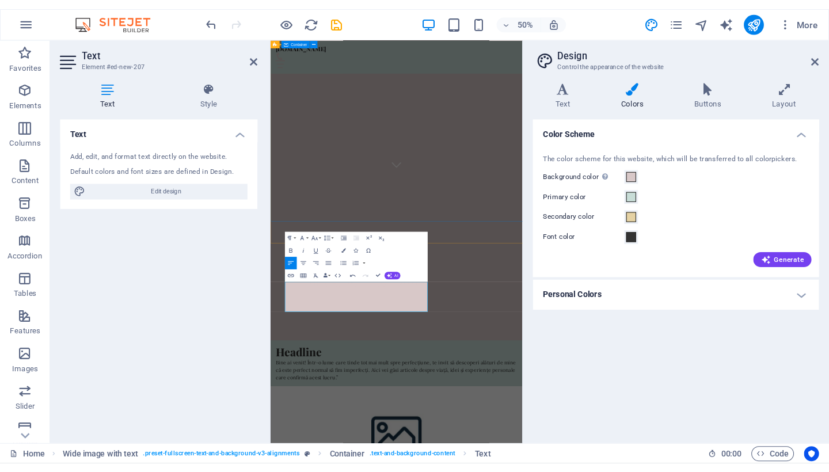
scroll to position [1509, 3]
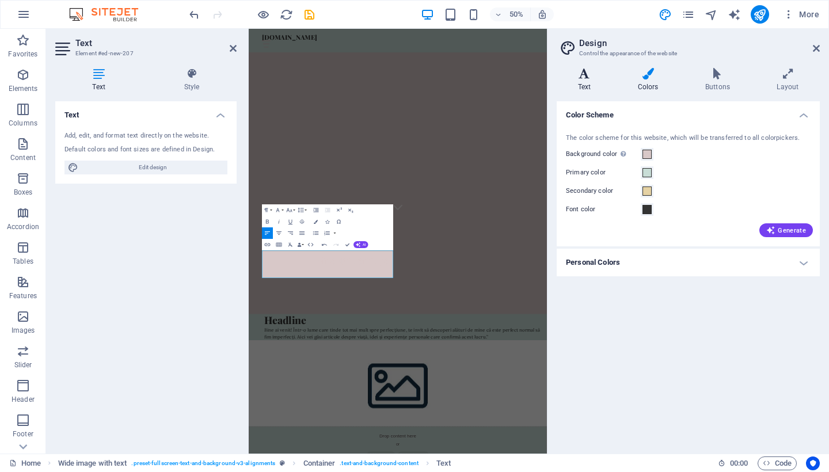
click at [598, 89] on h4 "Text" at bounding box center [587, 80] width 60 height 24
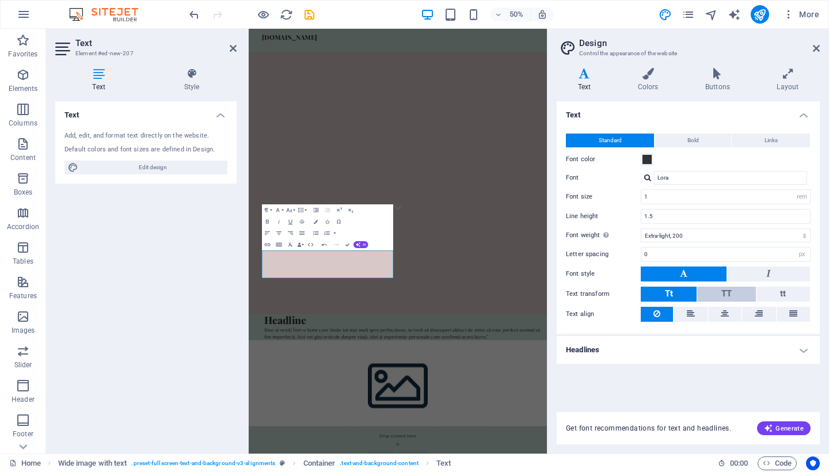
click at [723, 297] on span "TT" at bounding box center [727, 293] width 10 height 10
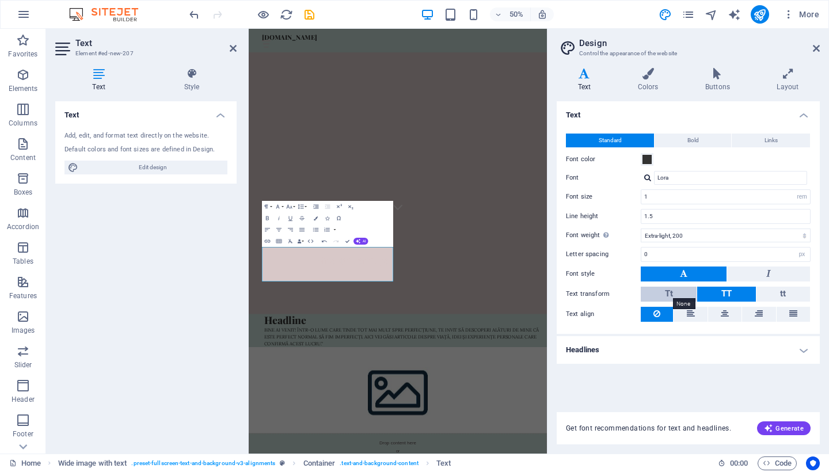
click at [671, 296] on span "Tt" at bounding box center [669, 293] width 8 height 10
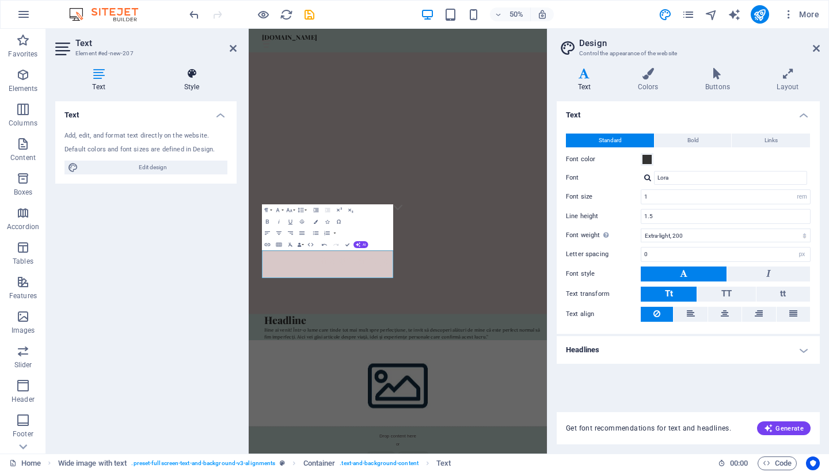
click at [187, 70] on icon at bounding box center [192, 74] width 90 height 12
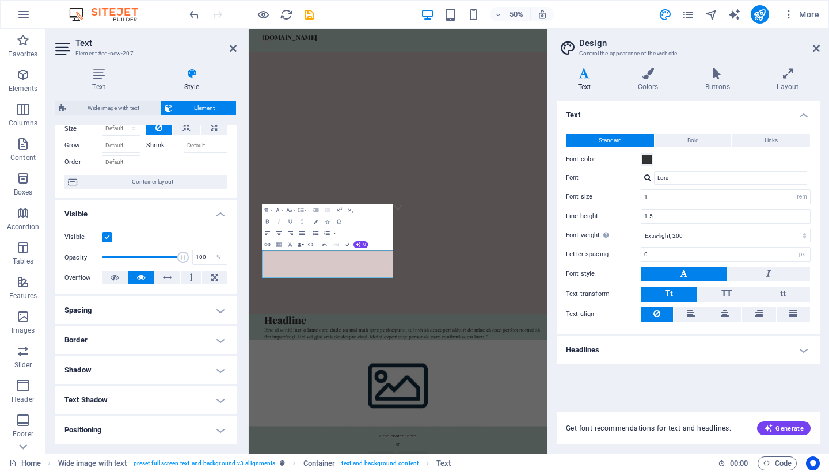
scroll to position [48, 0]
click at [119, 408] on h4 "Text Shadow" at bounding box center [145, 400] width 181 height 28
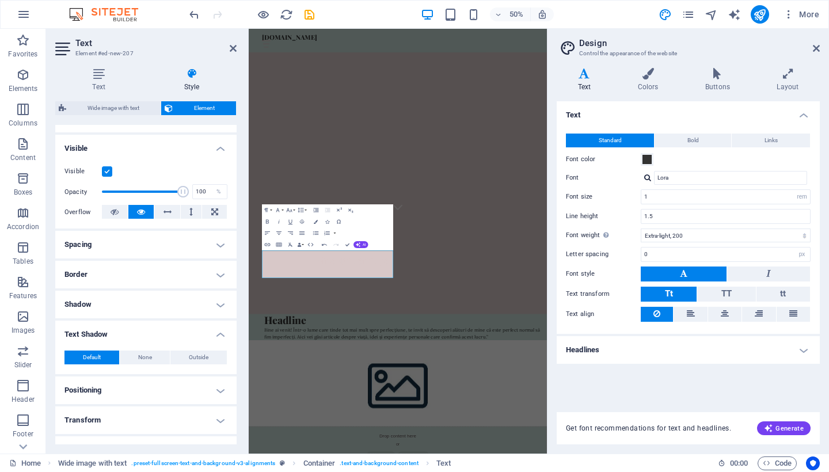
scroll to position [124, 0]
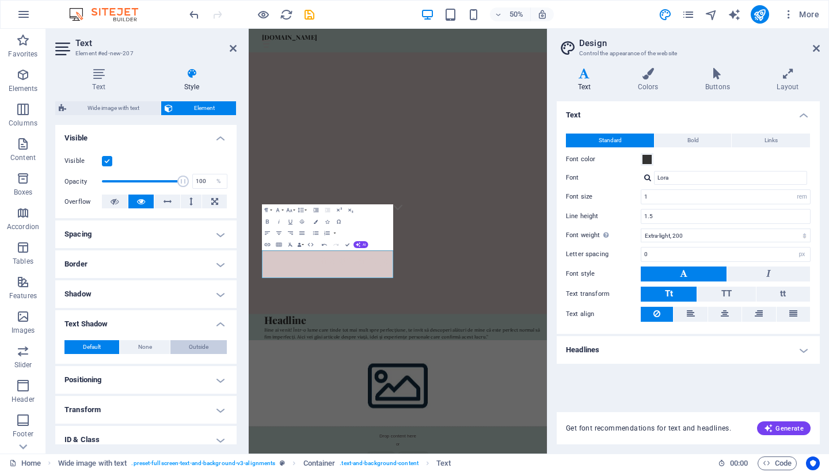
click at [201, 345] on span "Outside" at bounding box center [199, 347] width 20 height 14
type input "2"
type input "4"
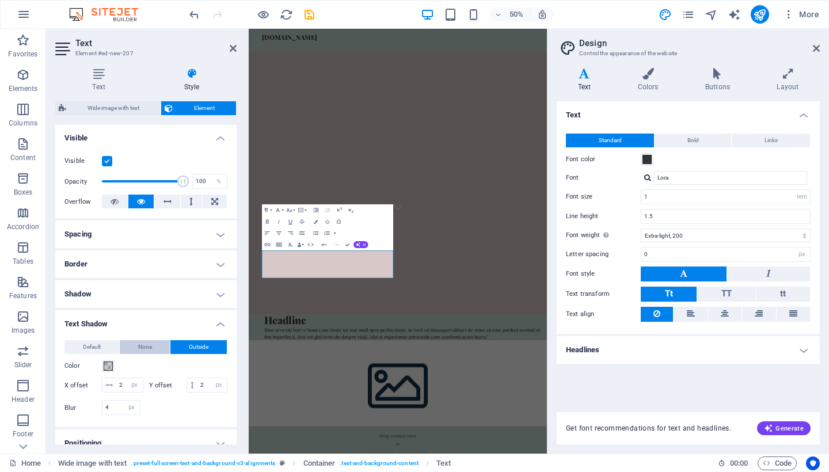
click at [143, 353] on span "None" at bounding box center [145, 347] width 14 height 14
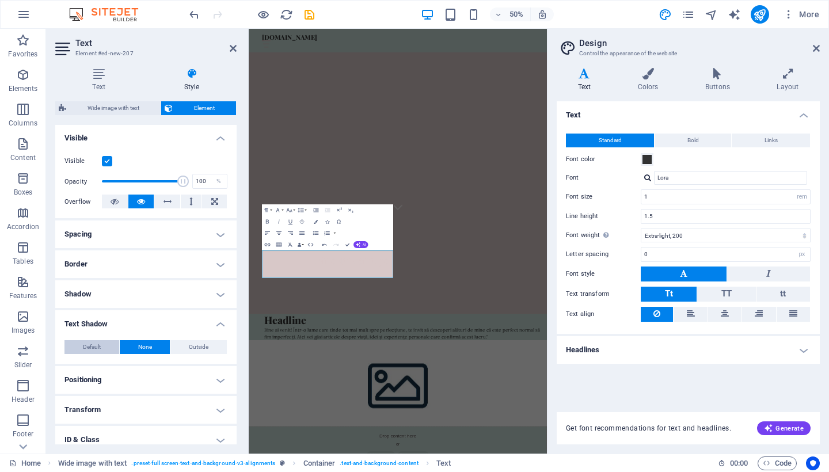
click at [104, 351] on button "Default" at bounding box center [91, 347] width 55 height 14
click at [125, 382] on h4 "Positioning" at bounding box center [145, 380] width 181 height 28
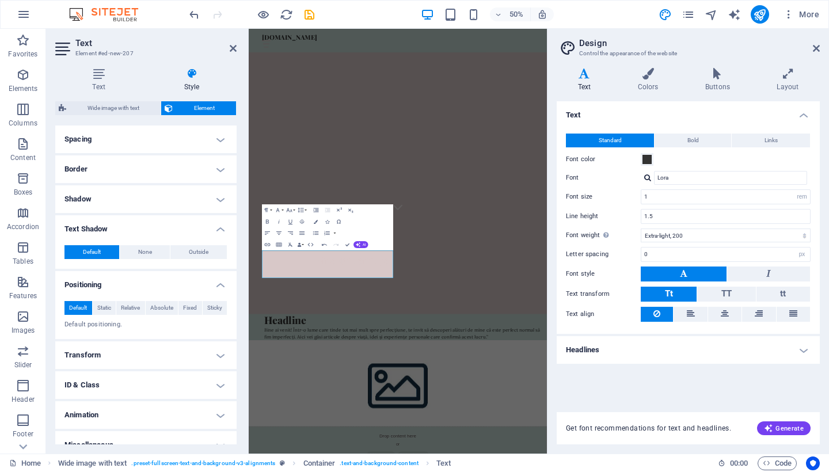
scroll to position [227, 0]
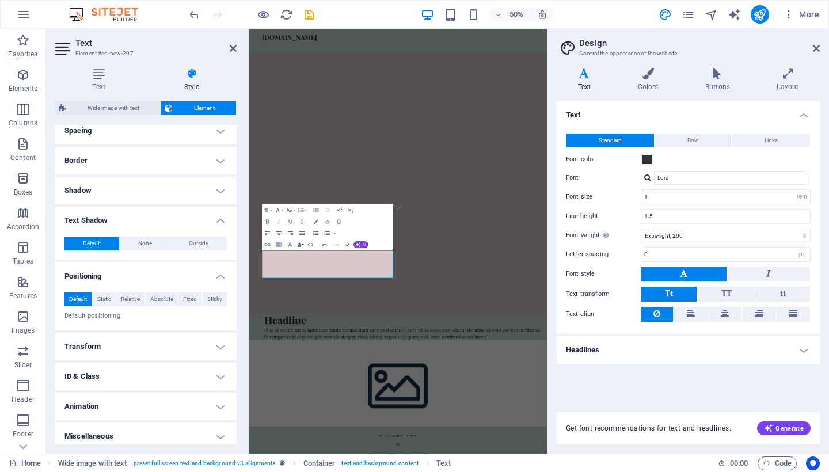
click at [134, 347] on h4 "Transform" at bounding box center [145, 347] width 181 height 28
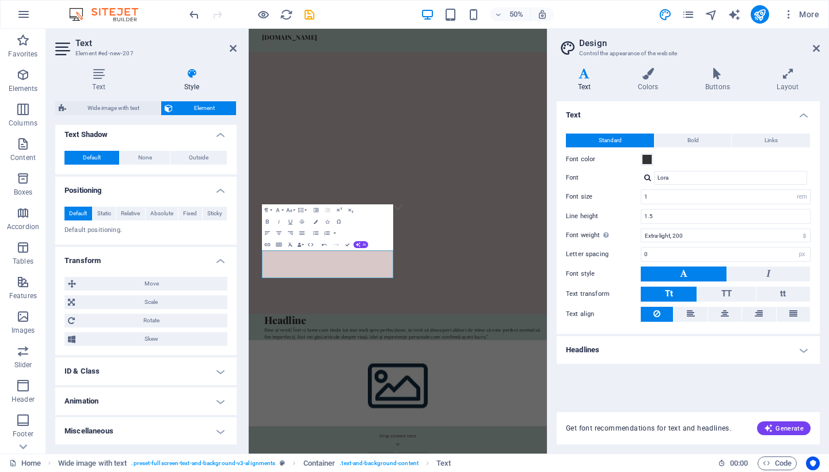
scroll to position [313, 0]
click at [135, 370] on h4 "ID & Class" at bounding box center [145, 372] width 181 height 28
click at [135, 370] on h4 "ID & Class" at bounding box center [145, 368] width 181 height 21
click at [143, 403] on h4 "Animation" at bounding box center [145, 402] width 181 height 28
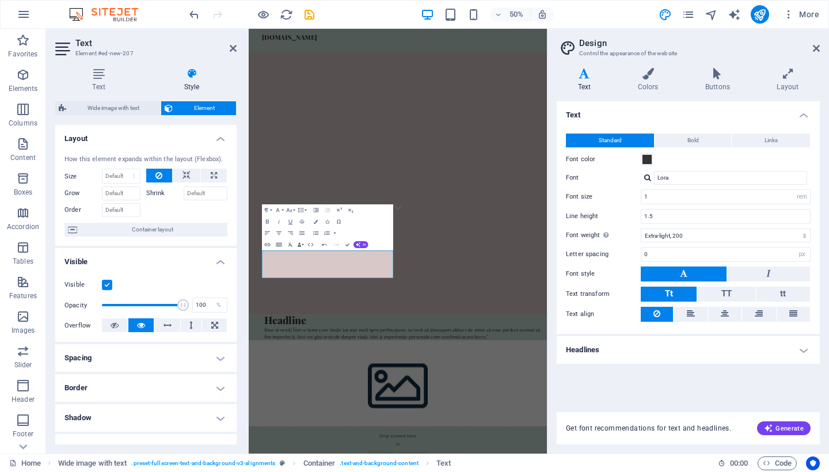
scroll to position [0, 0]
click at [129, 358] on h4 "Spacing" at bounding box center [145, 358] width 181 height 28
click at [98, 78] on icon at bounding box center [98, 74] width 87 height 12
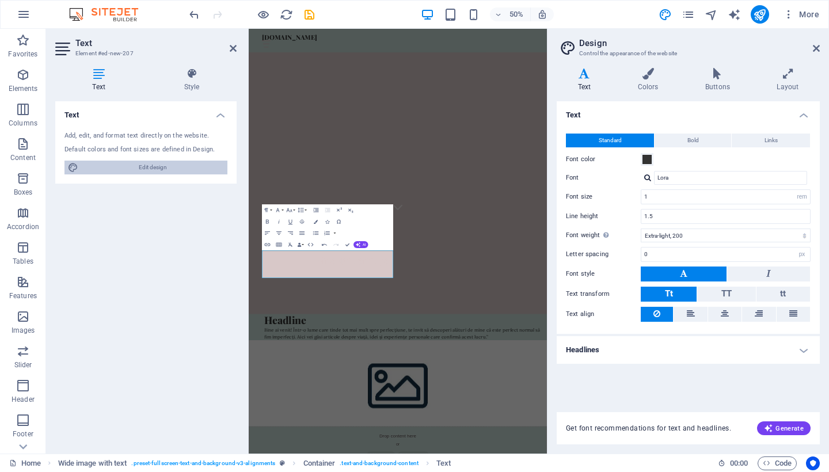
click at [163, 170] on span "Edit design" at bounding box center [153, 168] width 142 height 14
click at [639, 157] on label "Font color" at bounding box center [603, 160] width 75 height 14
click at [641, 157] on button "Font color" at bounding box center [647, 159] width 13 height 13
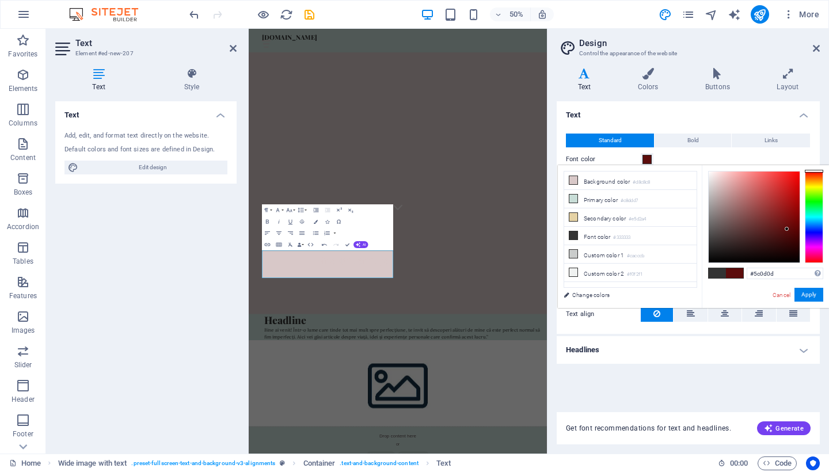
drag, startPoint x: 754, startPoint y: 226, endPoint x: 787, endPoint y: 229, distance: 32.4
click at [762, 229] on div at bounding box center [754, 217] width 91 height 91
type input "#2d0606"
drag, startPoint x: 785, startPoint y: 229, endPoint x: 787, endPoint y: 246, distance: 16.8
click at [762, 246] on div at bounding box center [787, 246] width 4 height 4
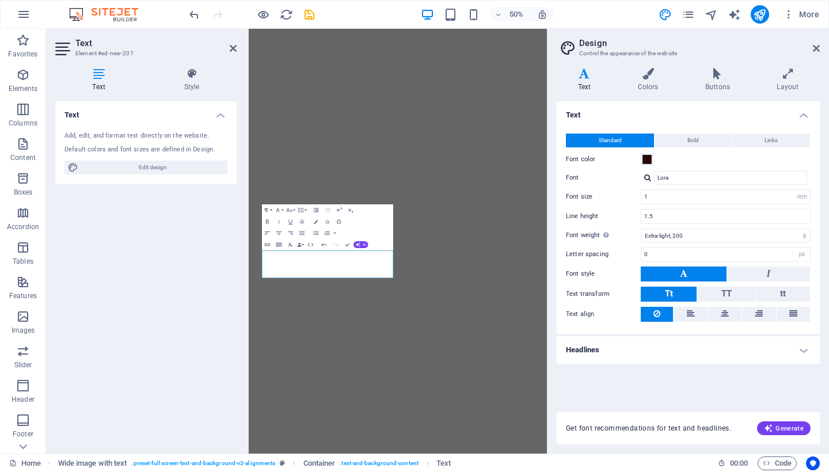
select select "rem"
select select "200"
select select "px"
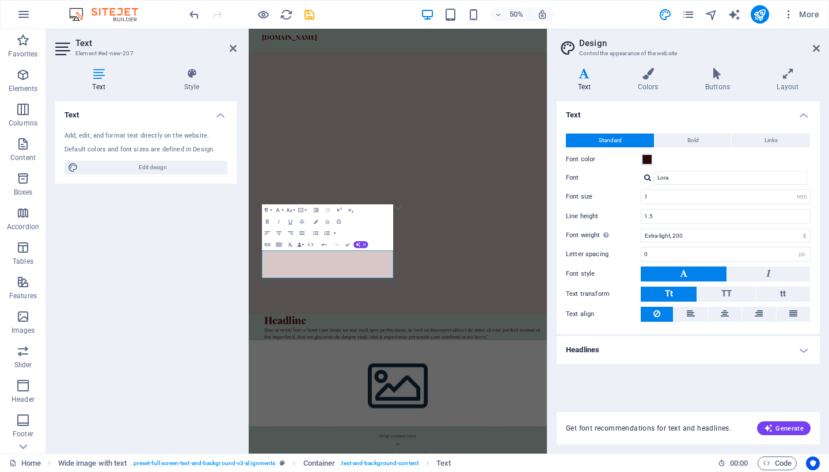
scroll to position [1509, 3]
click at [645, 165] on div "Font color" at bounding box center [688, 160] width 245 height 14
click at [644, 159] on span at bounding box center [647, 159] width 9 height 9
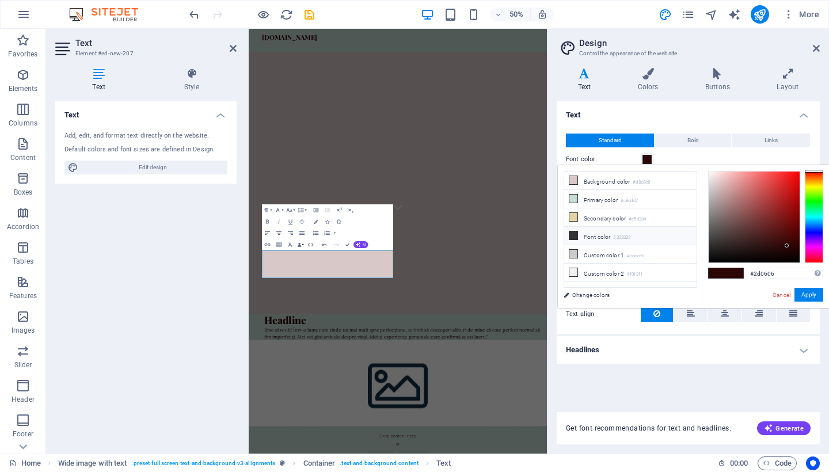
click at [598, 241] on li "Font color #333333" at bounding box center [630, 236] width 132 height 18
type input "#333333"
click at [806, 295] on button "Apply" at bounding box center [809, 295] width 29 height 14
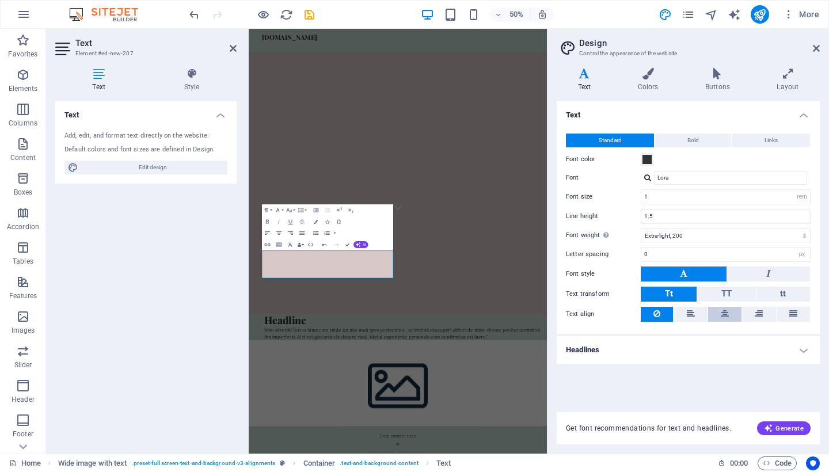
click at [728, 316] on icon at bounding box center [725, 314] width 8 height 14
click at [693, 131] on div "Standard Bold Links Font color Font Lora Font size 1 rem px Line height 1.5 Fon…" at bounding box center [689, 228] width 268 height 212
click at [695, 136] on span "Bold" at bounding box center [694, 141] width 12 height 14
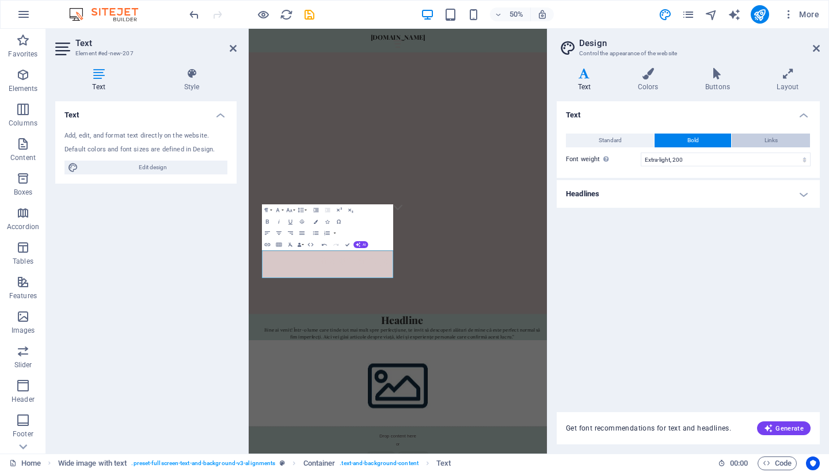
click at [766, 139] on span "Links" at bounding box center [771, 141] width 13 height 14
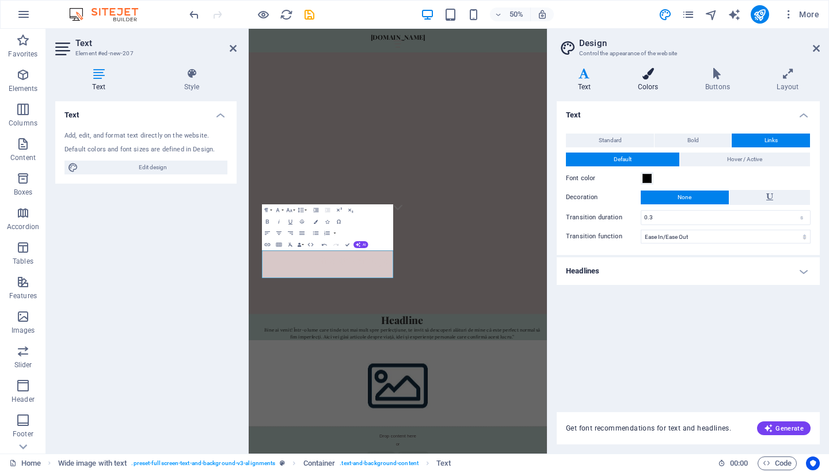
click at [652, 86] on h4 "Colors" at bounding box center [650, 80] width 67 height 24
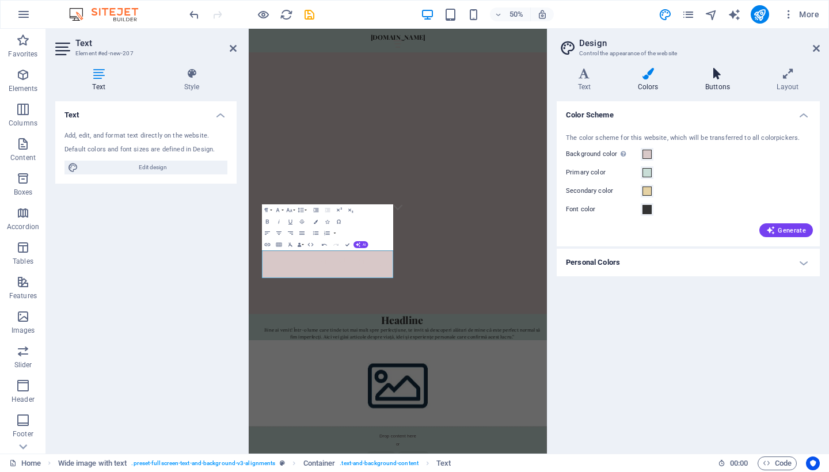
click at [720, 83] on h4 "Buttons" at bounding box center [719, 80] width 71 height 24
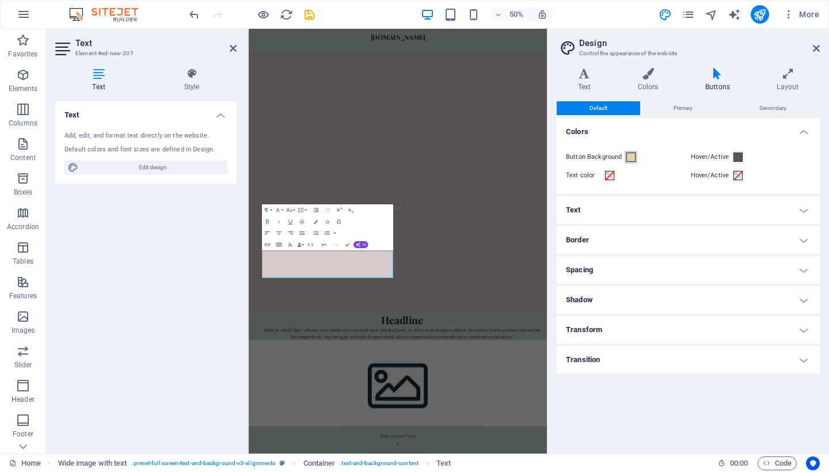
click at [628, 155] on span at bounding box center [630, 157] width 9 height 9
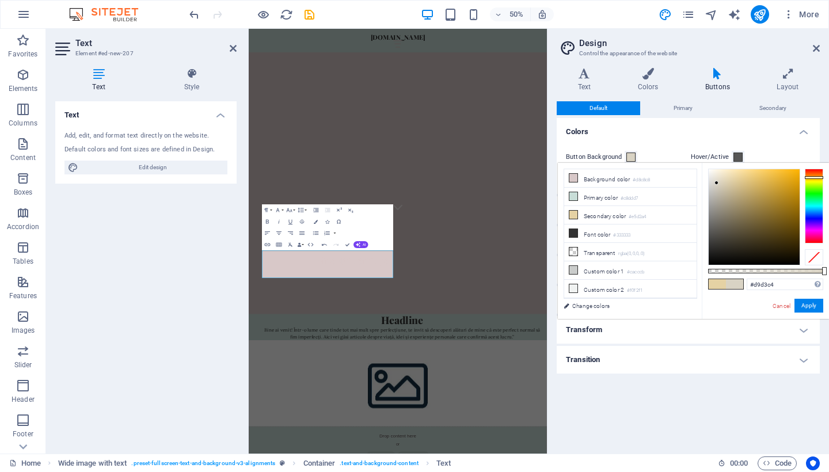
type input "#dad4c5"
drag, startPoint x: 738, startPoint y: 206, endPoint x: 717, endPoint y: 183, distance: 31.4
click at [717, 183] on div at bounding box center [754, 217] width 91 height 96
click at [810, 307] on button "Apply" at bounding box center [809, 306] width 29 height 14
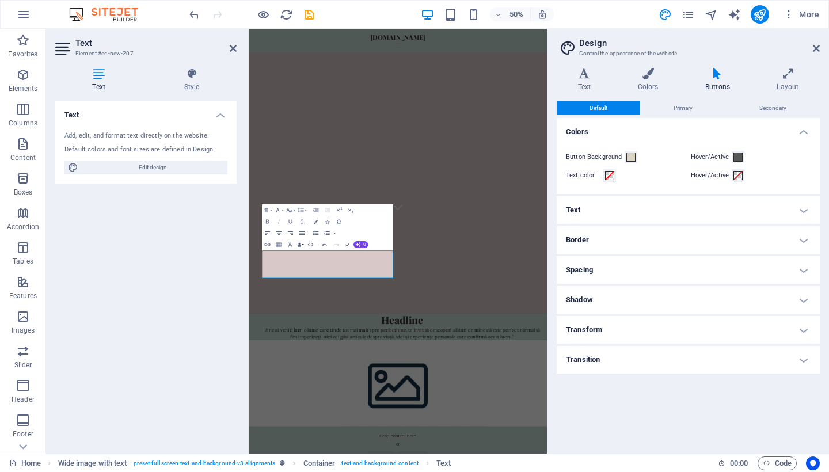
click at [821, 50] on aside "Design Control the appearance of the website Variants Text Colors Buttons Layou…" at bounding box center [688, 241] width 282 height 425
click at [813, 46] on icon at bounding box center [816, 48] width 7 height 9
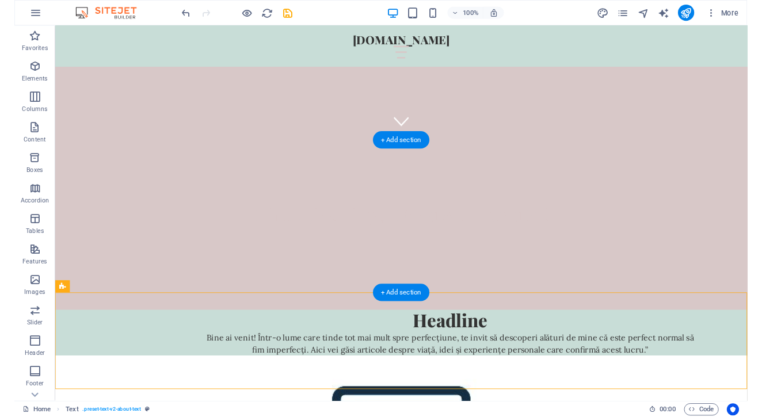
scroll to position [293, 0]
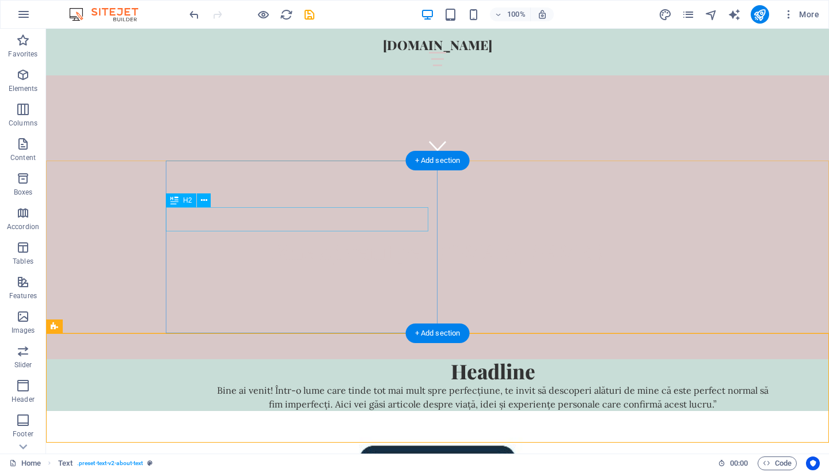
click at [316, 359] on div "Headline" at bounding box center [493, 371] width 553 height 24
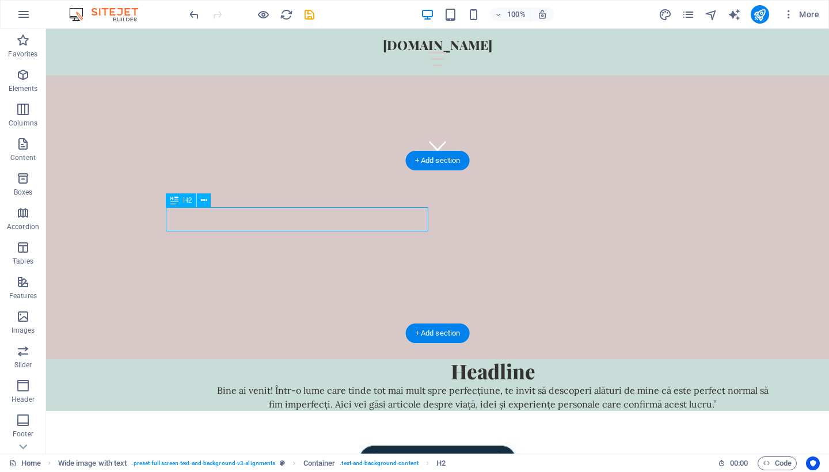
click at [313, 359] on div "Headline" at bounding box center [493, 371] width 553 height 24
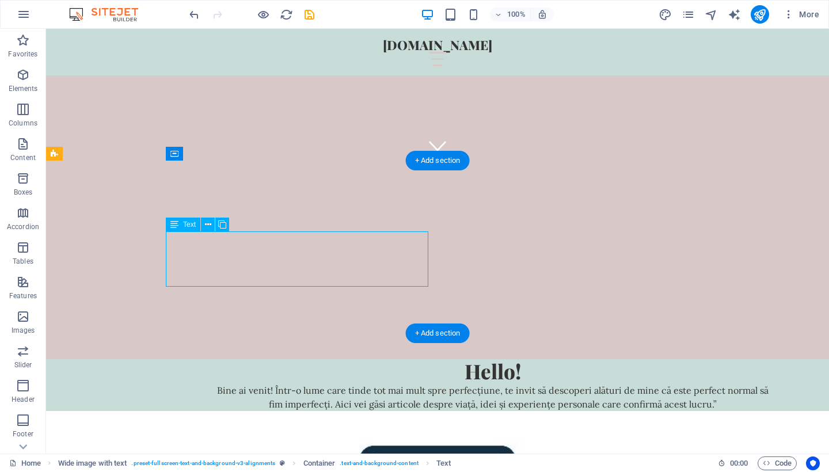
drag, startPoint x: 239, startPoint y: 241, endPoint x: 187, endPoint y: 242, distance: 51.8
click at [217, 383] on div "Bine ai venit! Într-o lume care tinde tot mai mult spre perfecțiune, te invit s…" at bounding box center [493, 397] width 553 height 28
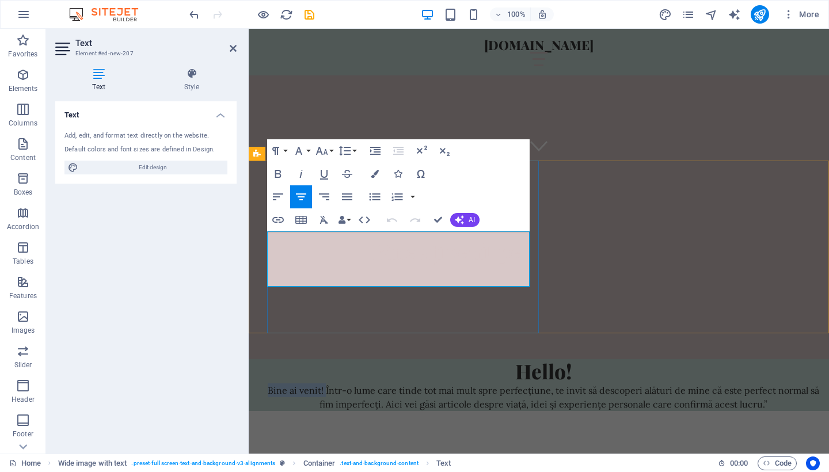
drag, startPoint x: 341, startPoint y: 240, endPoint x: 281, endPoint y: 239, distance: 59.9
click at [281, 383] on div "Bine ai venit! Într-o lume care tinde tot mai mult spre perfecțiune, te invit s…" at bounding box center [543, 397] width 553 height 28
copy div "Bine ai venit!"
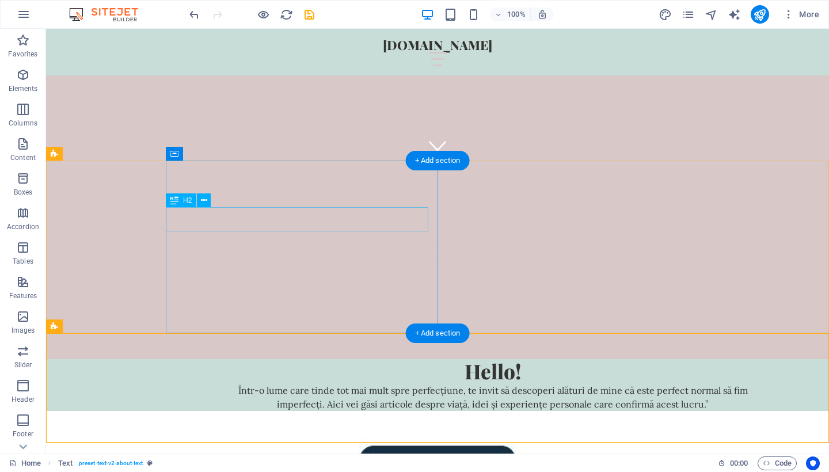
click at [313, 359] on div "Hello!" at bounding box center [493, 371] width 553 height 24
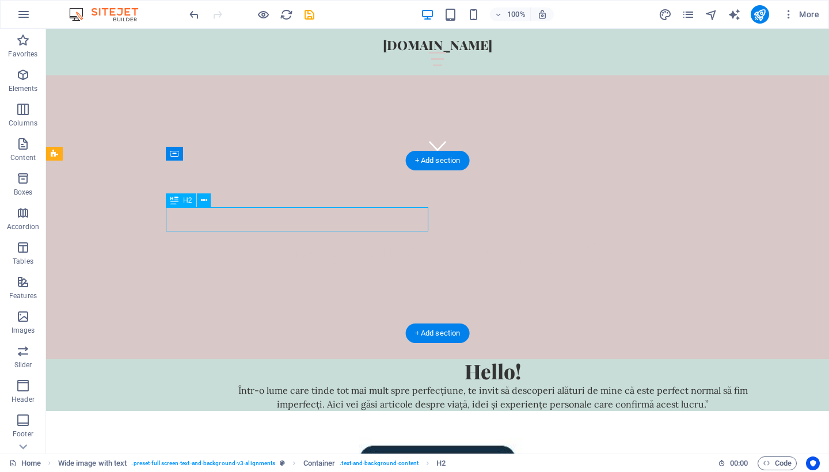
click at [313, 359] on div "Hello!" at bounding box center [493, 371] width 553 height 24
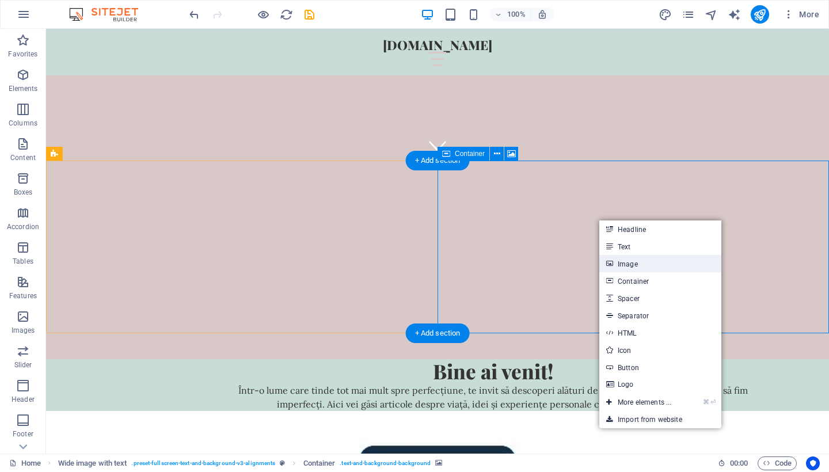
click at [624, 268] on link "Image" at bounding box center [660, 263] width 122 height 17
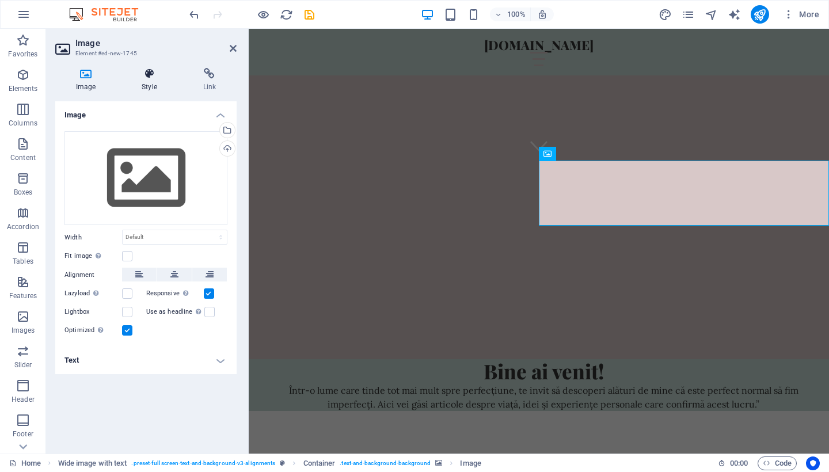
click at [151, 88] on h4 "Style" at bounding box center [151, 80] width 61 height 24
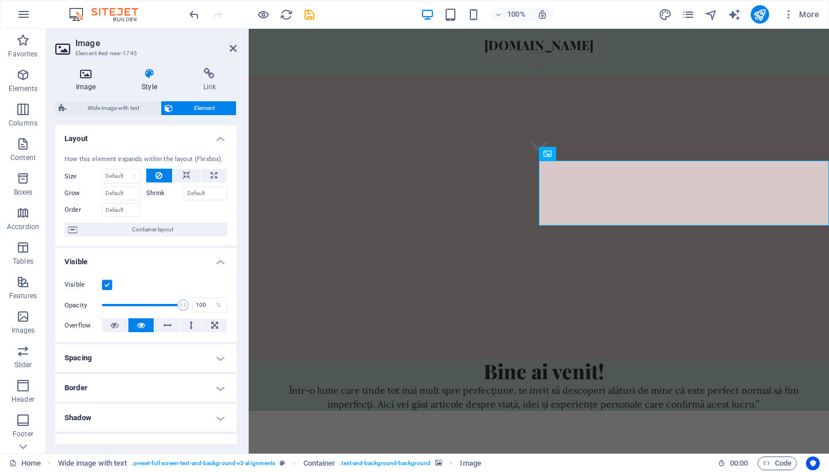
click at [97, 74] on icon at bounding box center [85, 74] width 61 height 12
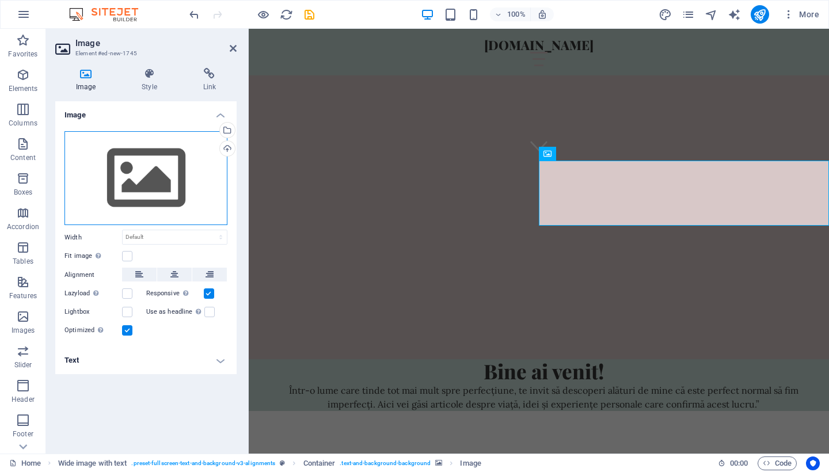
click at [127, 189] on div "Drag files here, click to choose files or select files from Files or our free s…" at bounding box center [145, 178] width 163 height 94
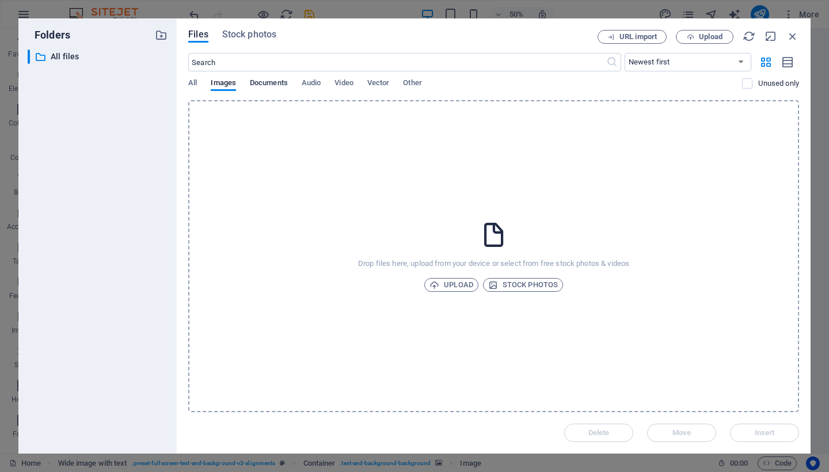
click at [265, 85] on span "Documents" at bounding box center [269, 84] width 38 height 16
click at [419, 86] on span "Other" at bounding box center [412, 84] width 18 height 16
click at [222, 83] on span "Images" at bounding box center [223, 84] width 25 height 16
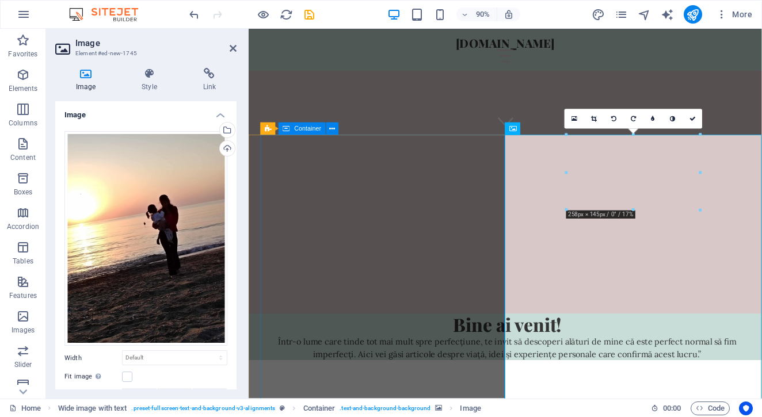
click at [442, 345] on div "Bine ai venit! Într-o lume care tinde tot mai mult spre perfecțiune, te invit s…" at bounding box center [541, 371] width 557 height 52
